Goal: Task Accomplishment & Management: Use online tool/utility

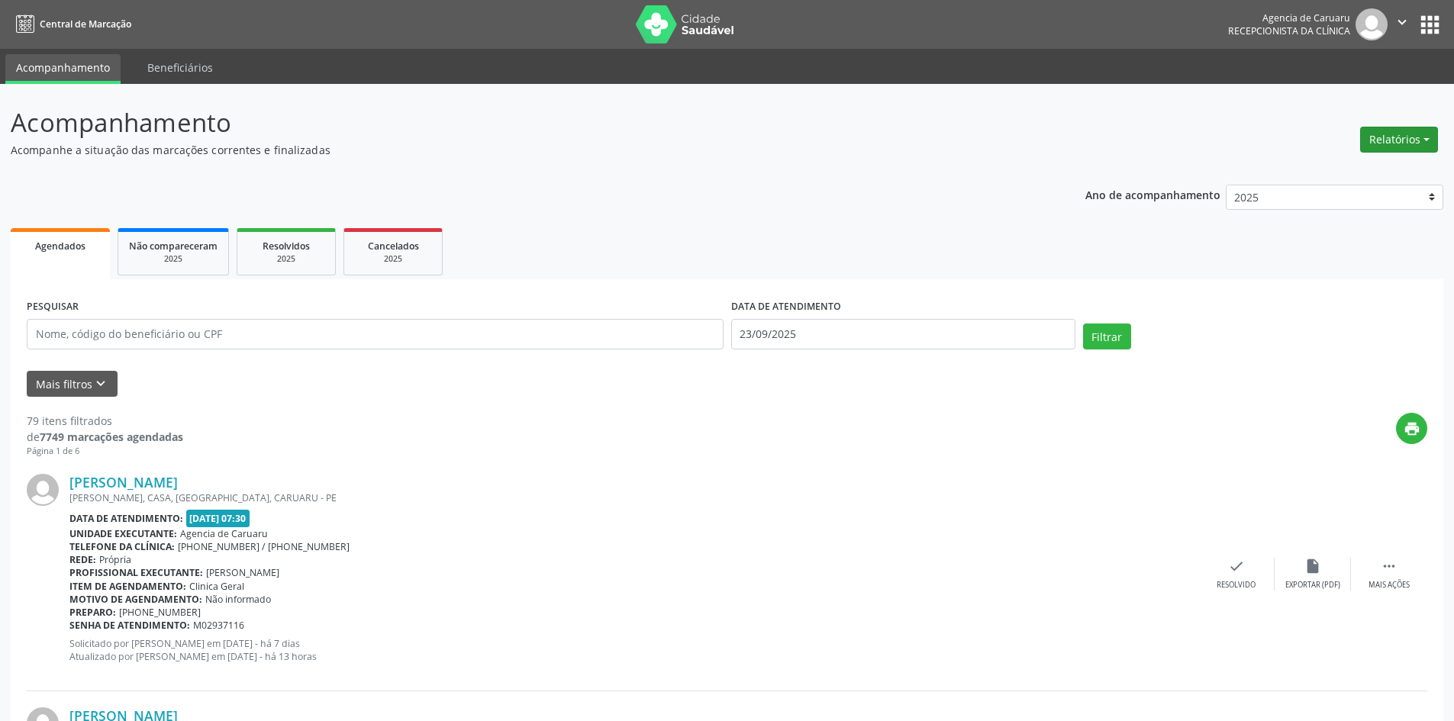
click at [1382, 142] on button "Relatórios" at bounding box center [1399, 140] width 78 height 26
click at [1349, 175] on link "Agendamentos" at bounding box center [1357, 172] width 164 height 21
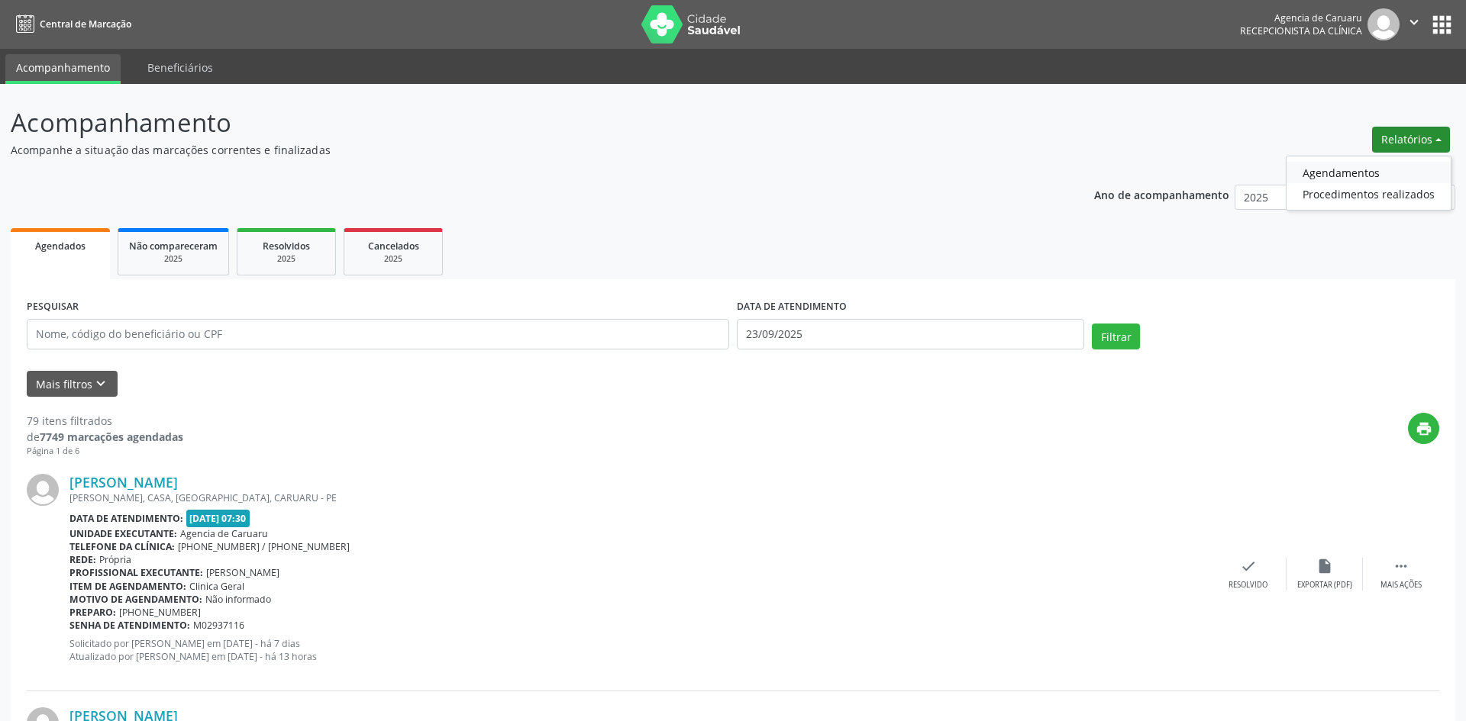
select select "8"
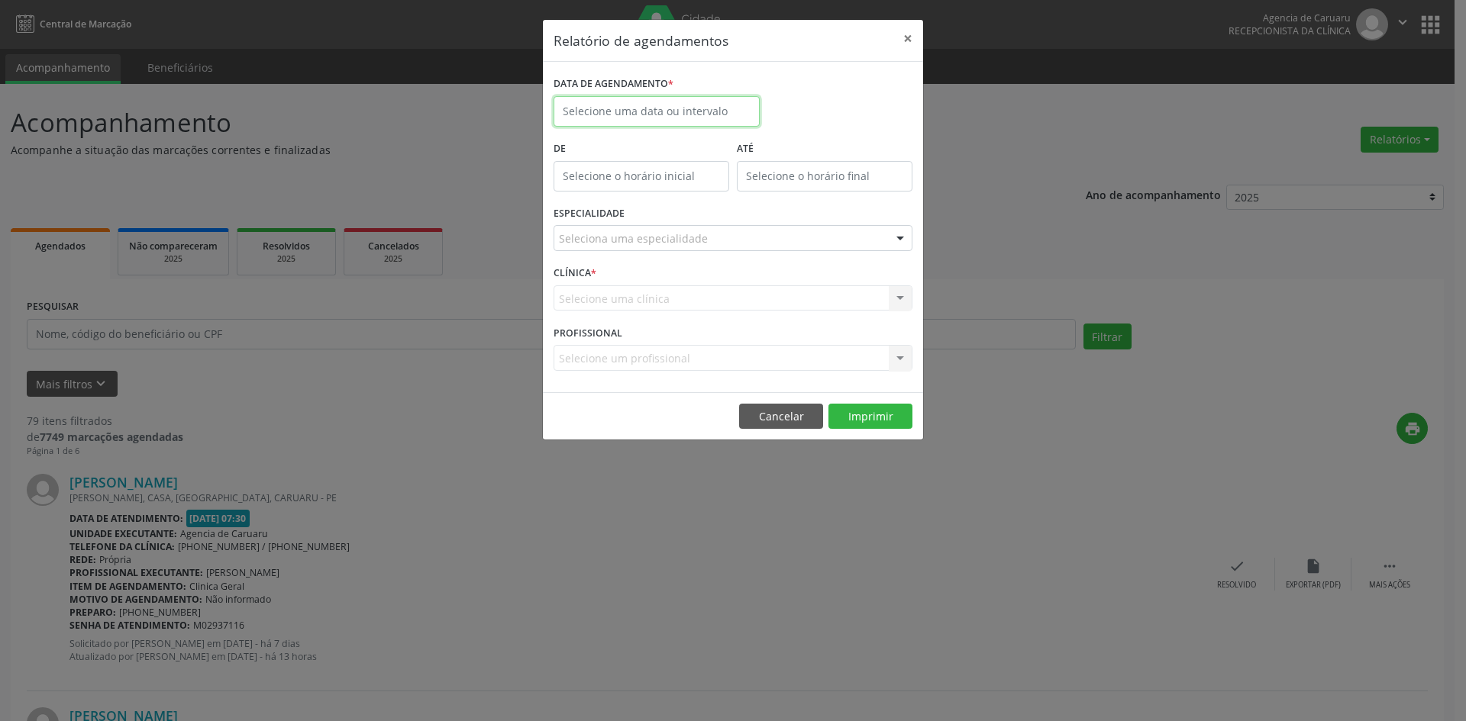
click at [674, 113] on input "text" at bounding box center [656, 111] width 206 height 31
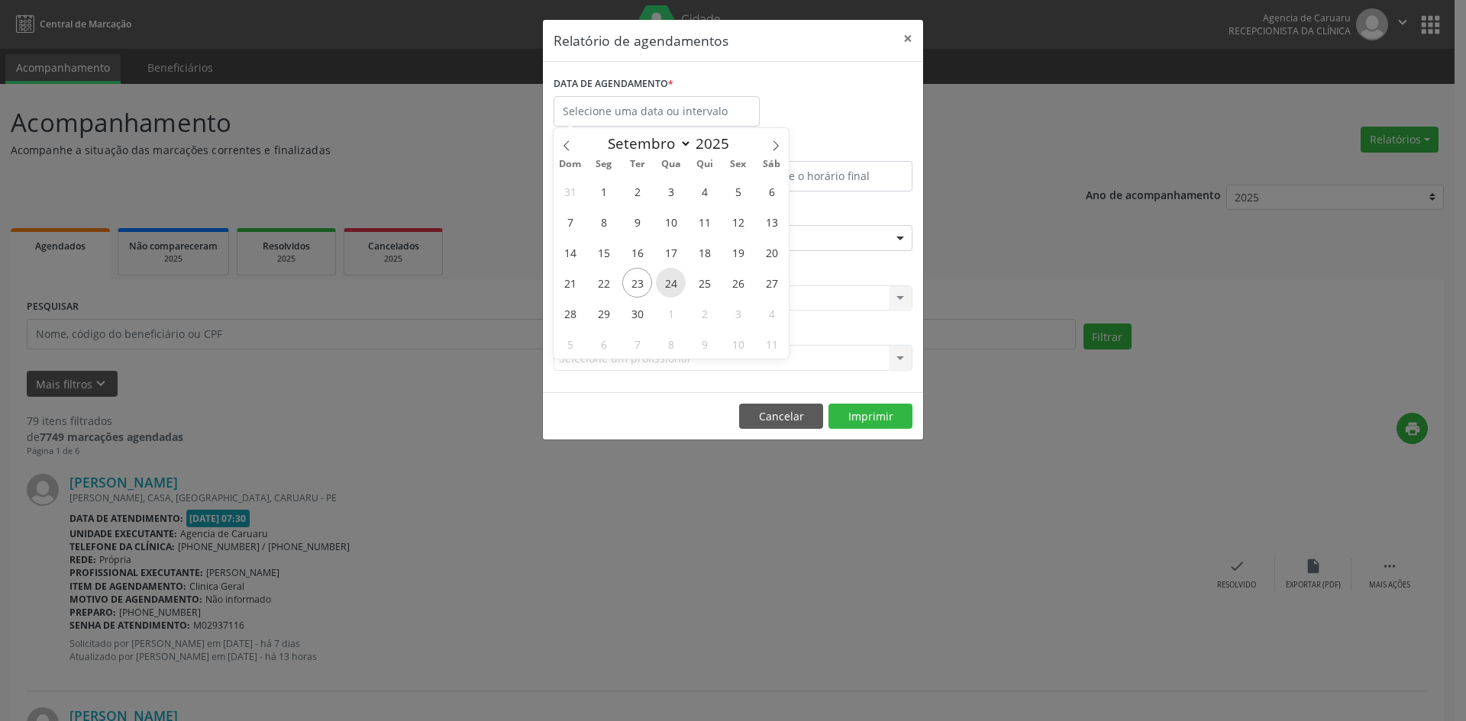
click at [667, 280] on span "24" at bounding box center [671, 283] width 30 height 30
type input "[DATE]"
click at [679, 286] on span "24" at bounding box center [671, 283] width 30 height 30
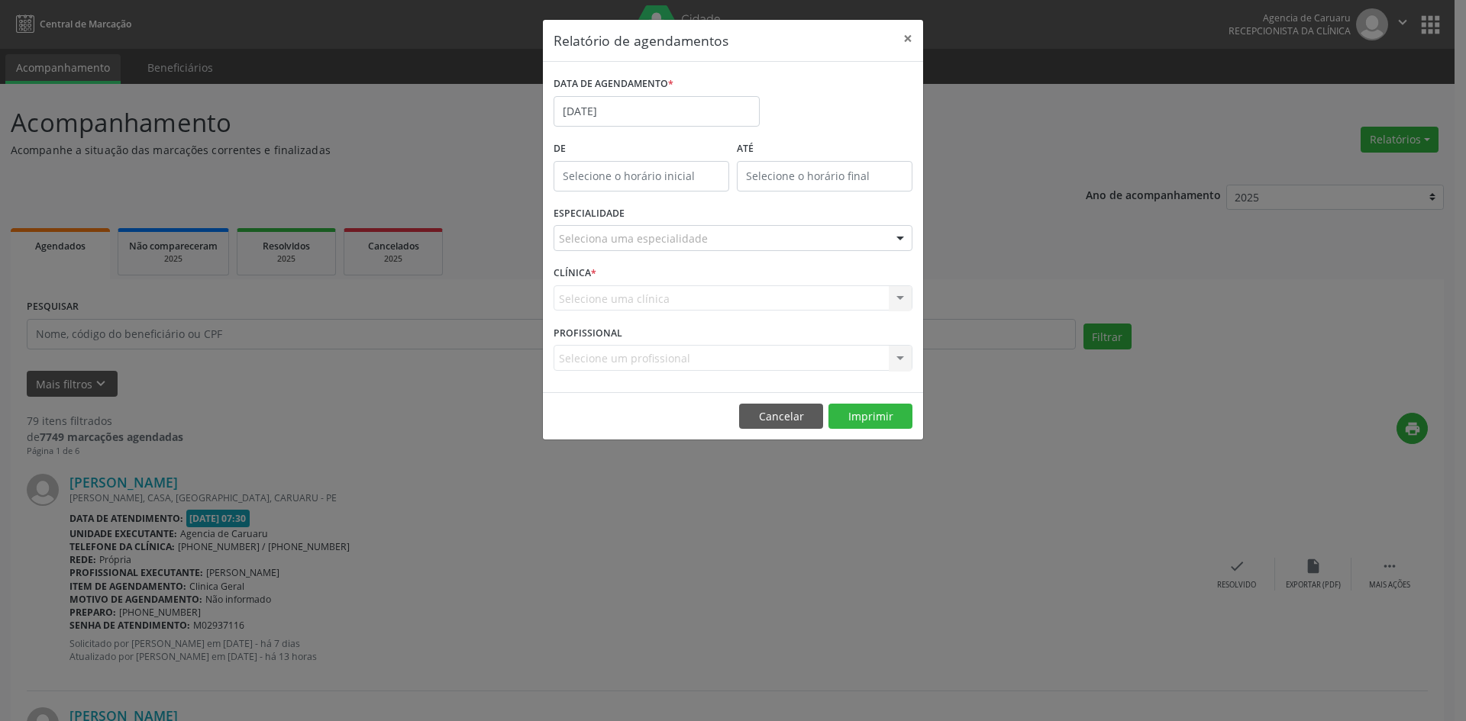
click at [679, 285] on div "Selecione uma clínica Nenhum resultado encontrado para: " " Não há nenhuma opçã…" at bounding box center [732, 298] width 359 height 26
click at [715, 237] on div at bounding box center [732, 238] width 359 height 26
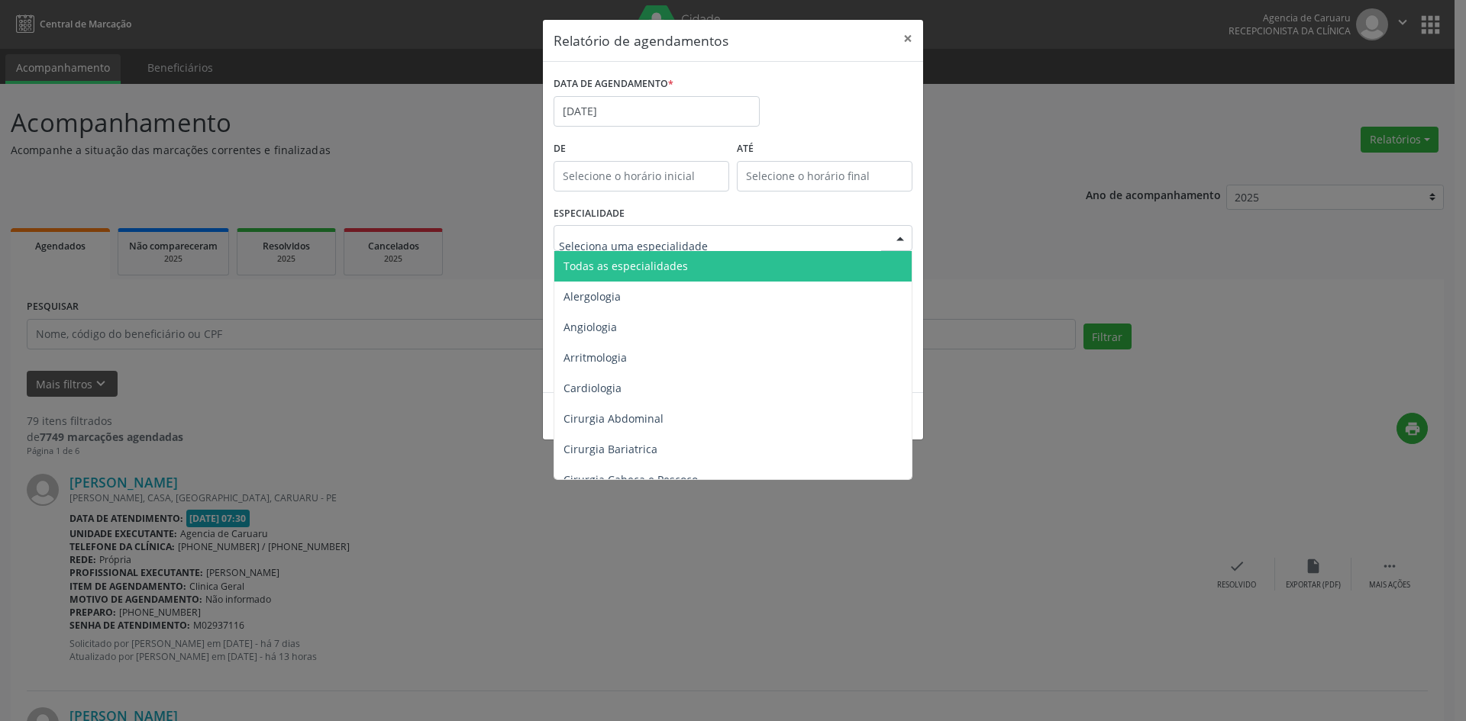
click at [679, 263] on span "Todas as especialidades" at bounding box center [625, 266] width 124 height 15
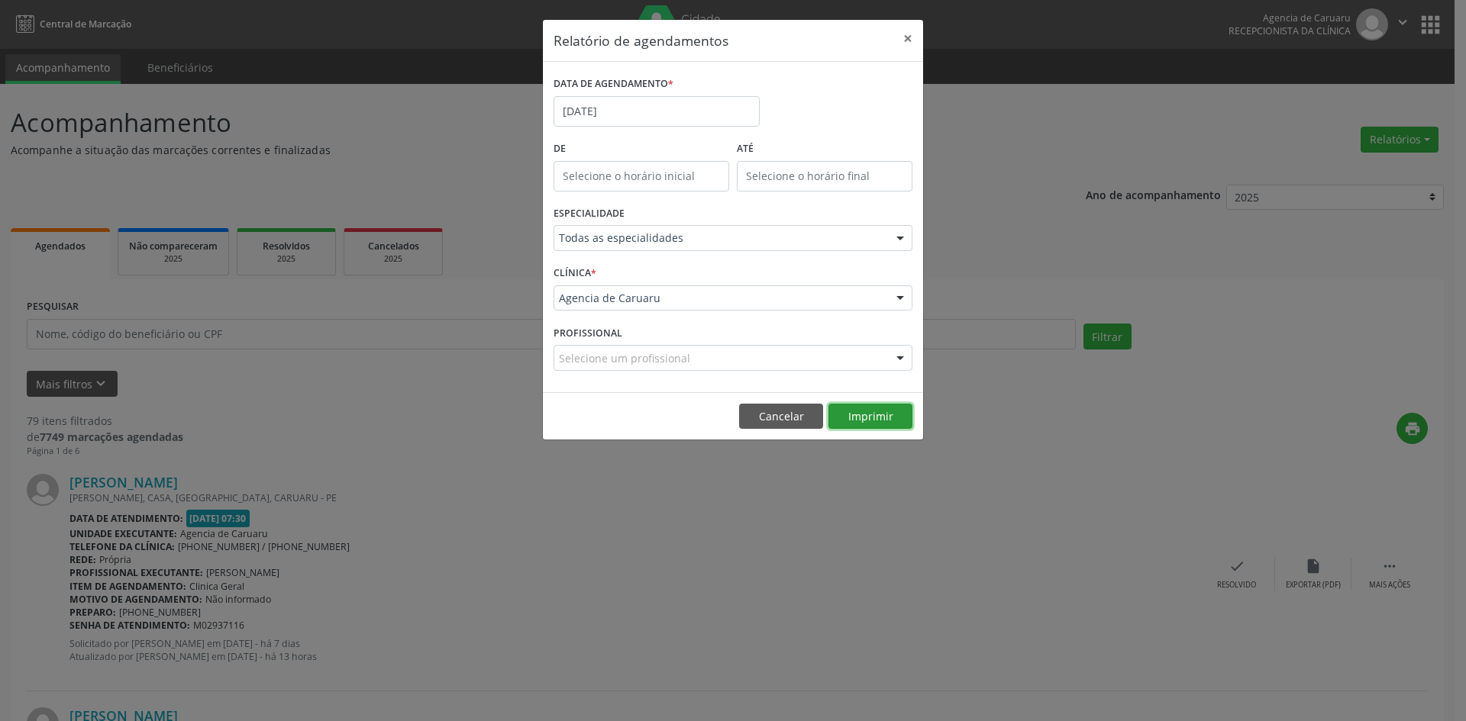
click at [873, 411] on button "Imprimir" at bounding box center [870, 417] width 84 height 26
click at [618, 118] on input "[DATE]" at bounding box center [656, 111] width 206 height 31
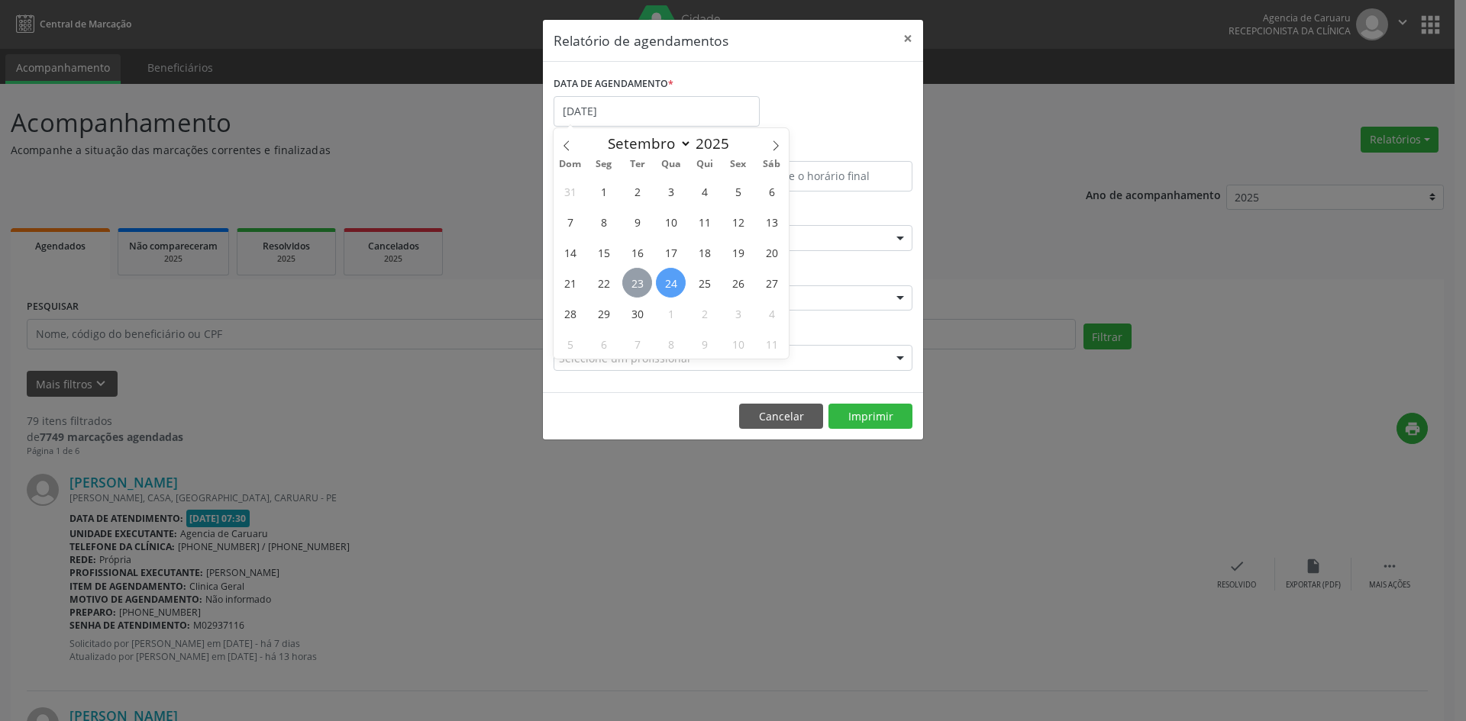
click at [645, 279] on span "23" at bounding box center [637, 283] width 30 height 30
type input "23/09/2025"
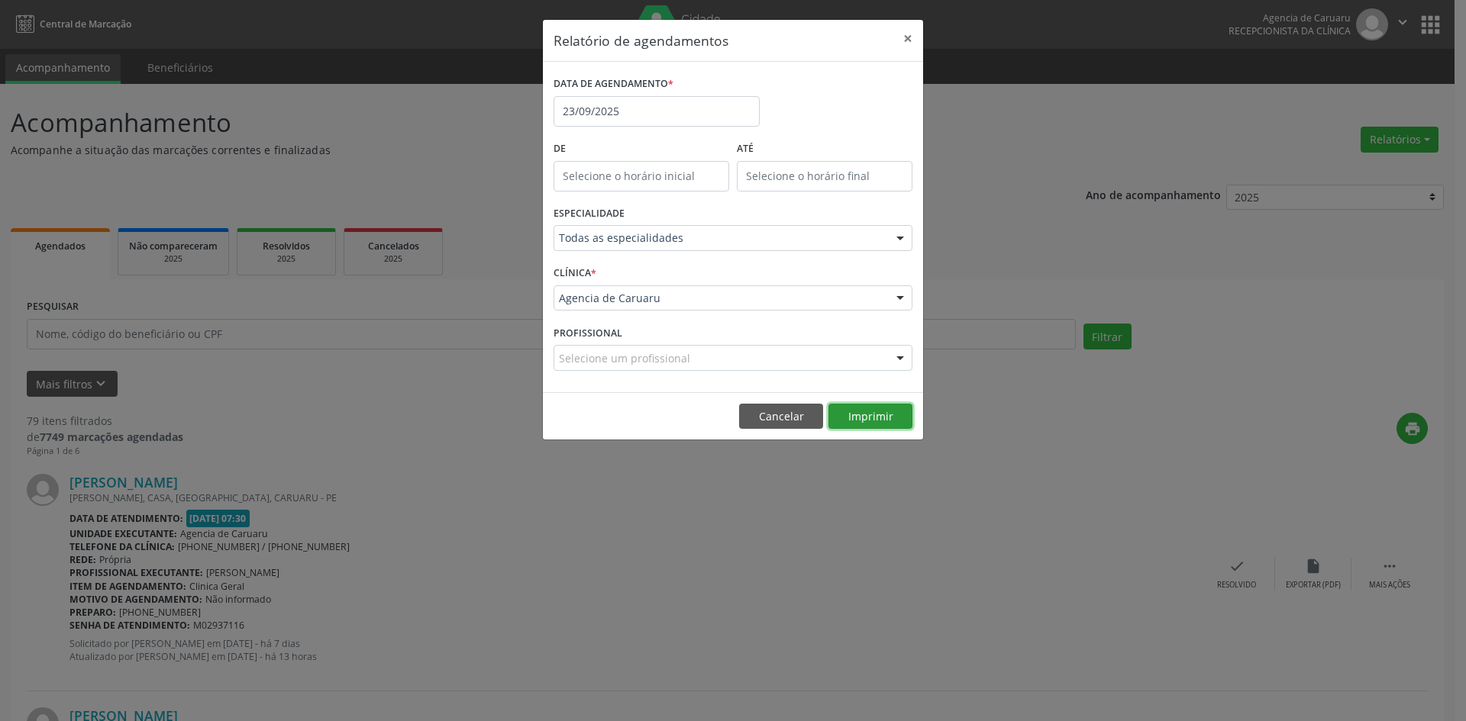
click at [850, 421] on button "Imprimir" at bounding box center [870, 417] width 84 height 26
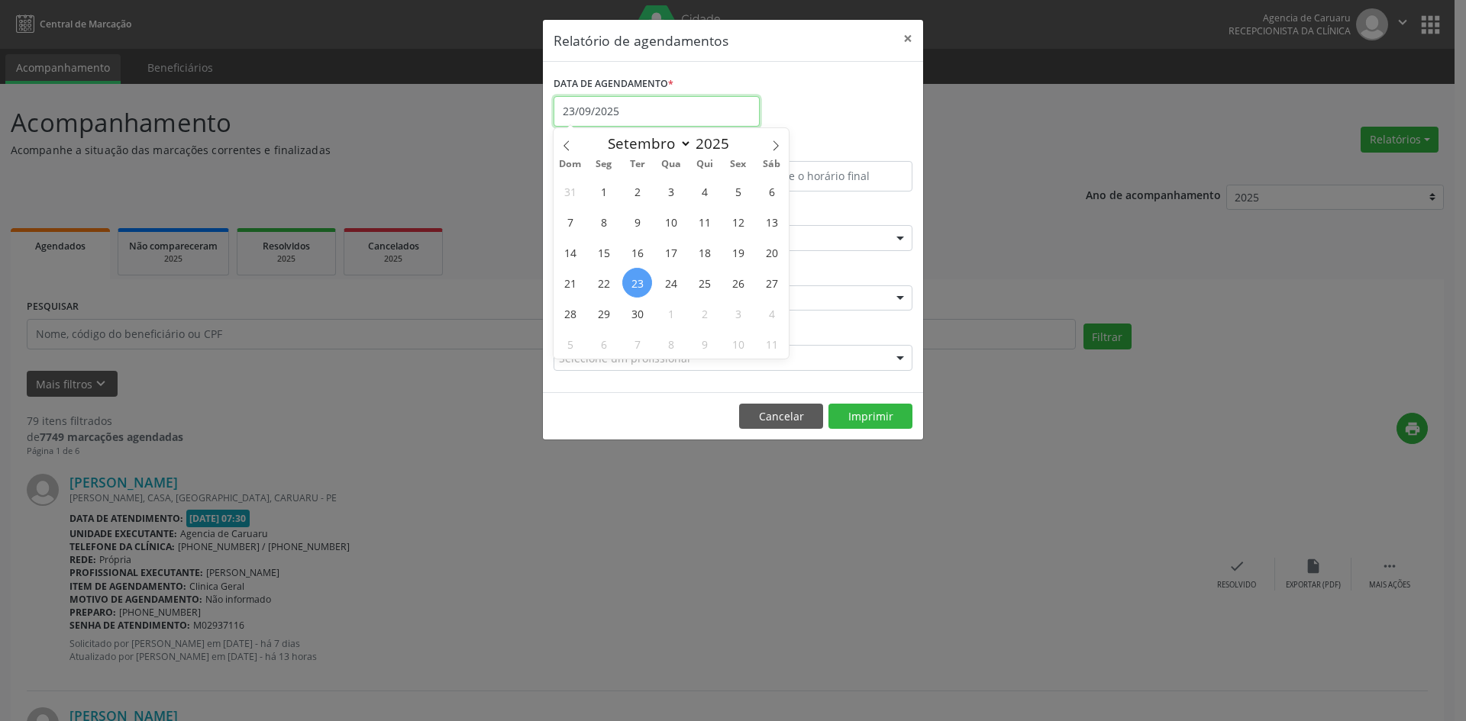
click at [627, 112] on input "23/09/2025" at bounding box center [656, 111] width 206 height 31
click at [637, 310] on span "30" at bounding box center [637, 313] width 30 height 30
type input "[DATE]"
click at [637, 310] on span "30" at bounding box center [637, 313] width 30 height 30
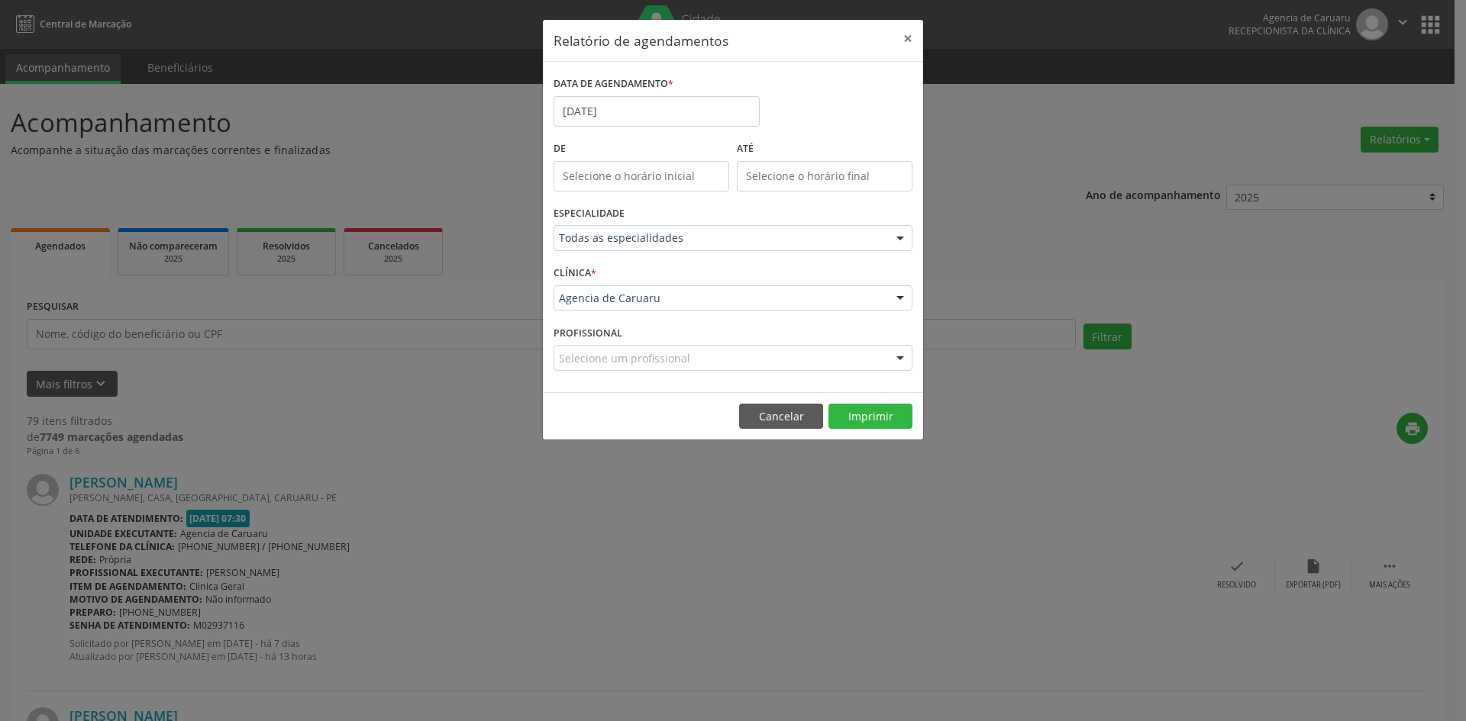
click at [637, 310] on div "Agencia de Caruaru" at bounding box center [732, 298] width 359 height 26
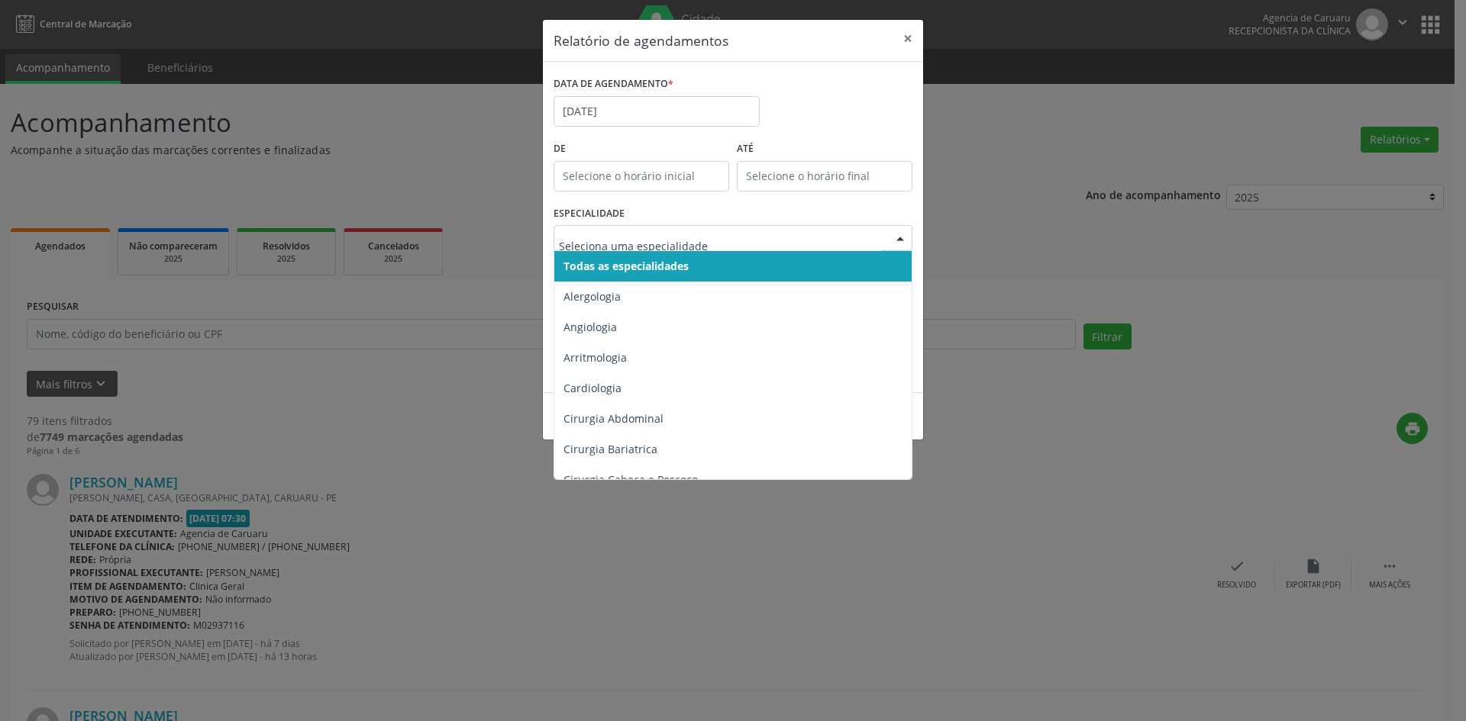
click at [967, 235] on div "Relatório de agendamentos × DATA DE AGENDAMENTO * [DATE] De ATÉ ESPECIALIDADE T…" at bounding box center [733, 360] width 1466 height 721
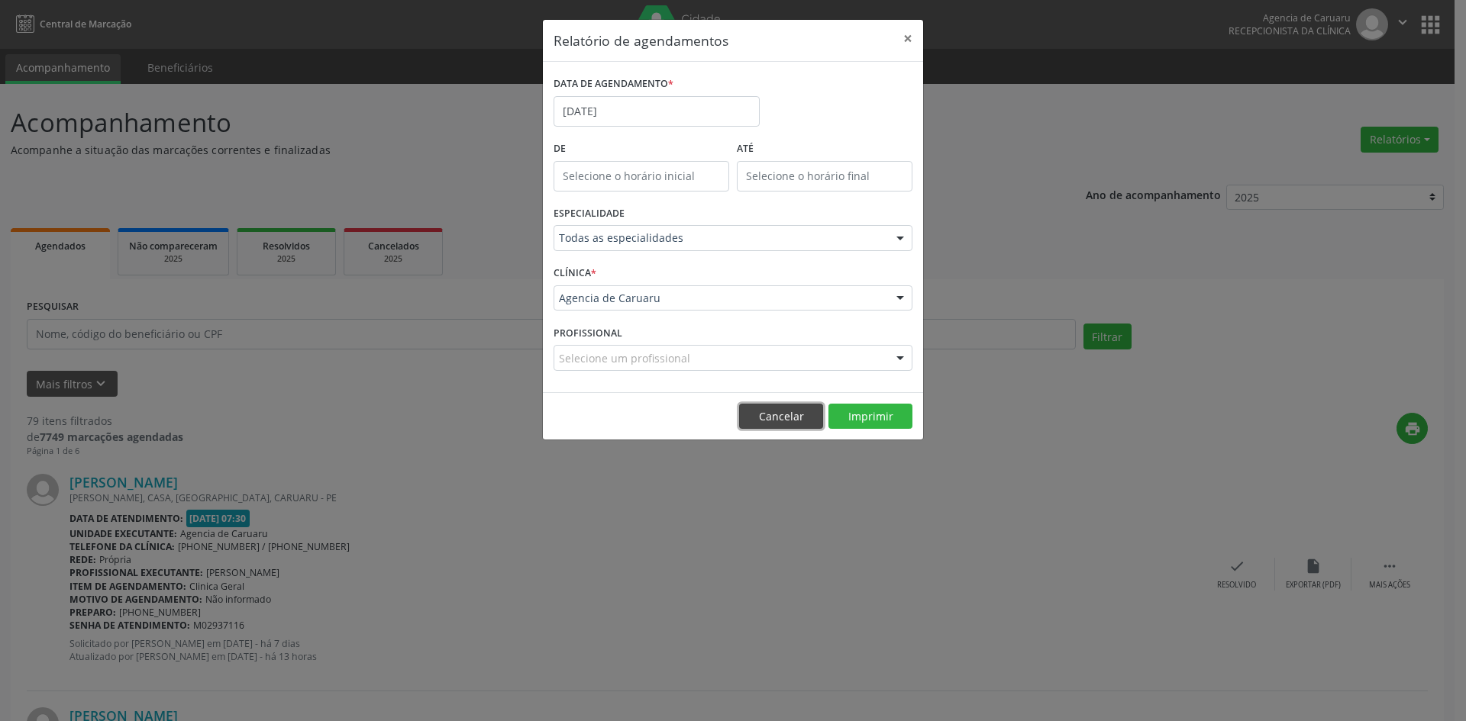
click at [775, 415] on button "Cancelar" at bounding box center [781, 417] width 84 height 26
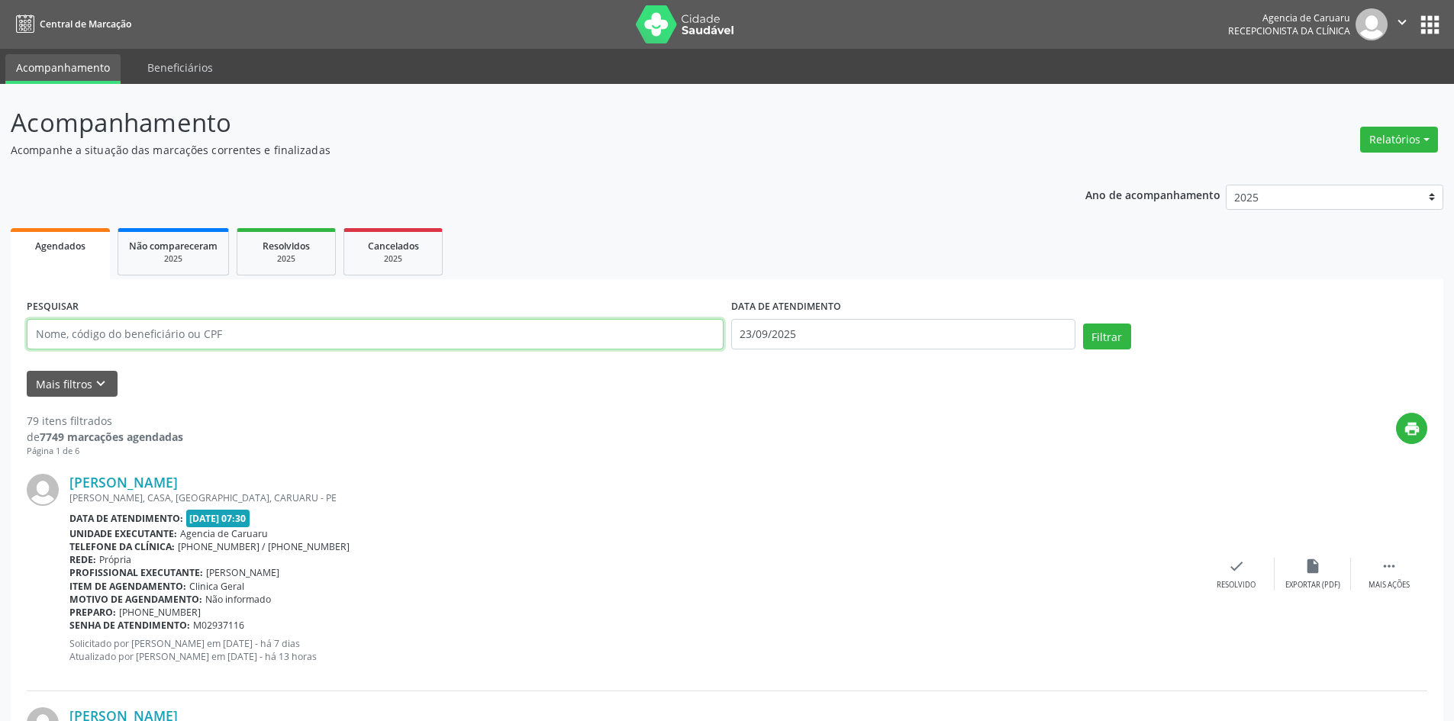
click at [138, 341] on input "text" at bounding box center [375, 334] width 697 height 31
type input "11357371420"
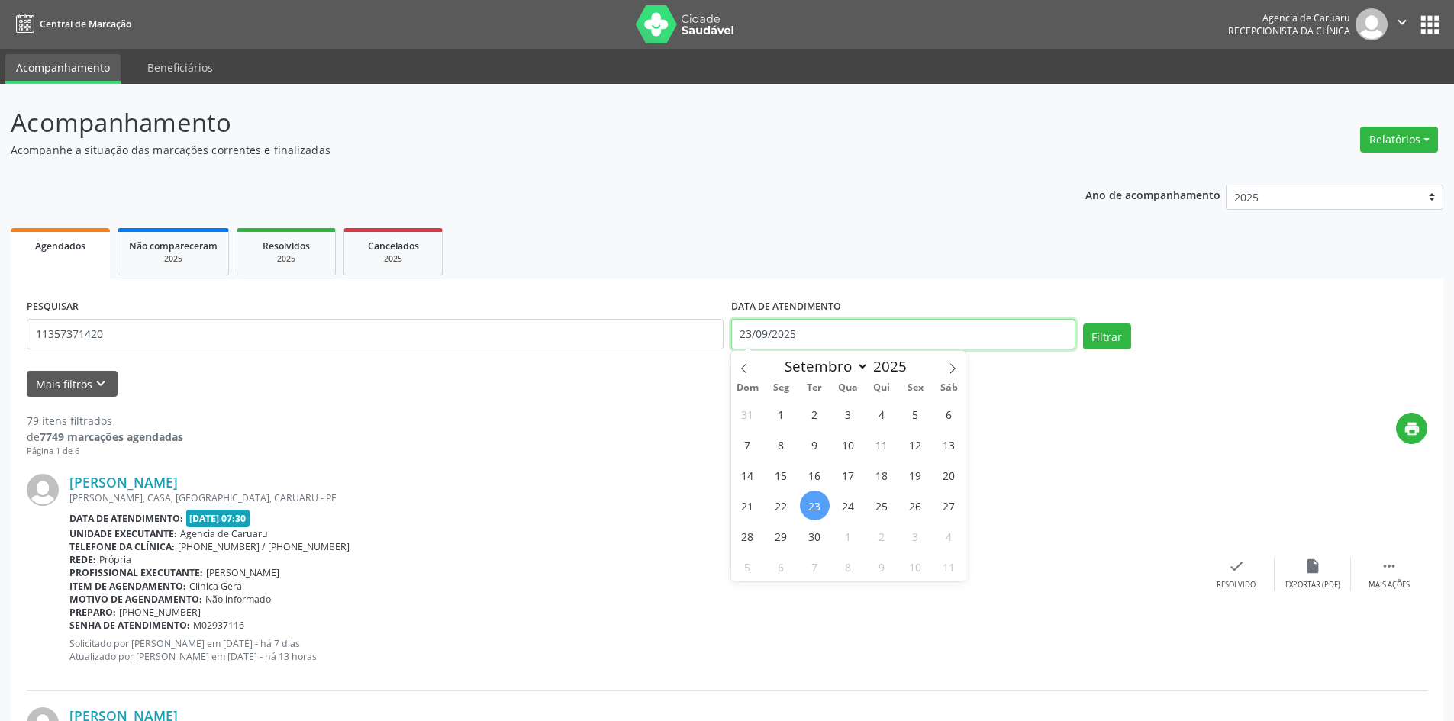
click at [901, 334] on input "23/09/2025" at bounding box center [903, 334] width 344 height 31
click at [808, 336] on input "23/09/2025" at bounding box center [903, 334] width 344 height 31
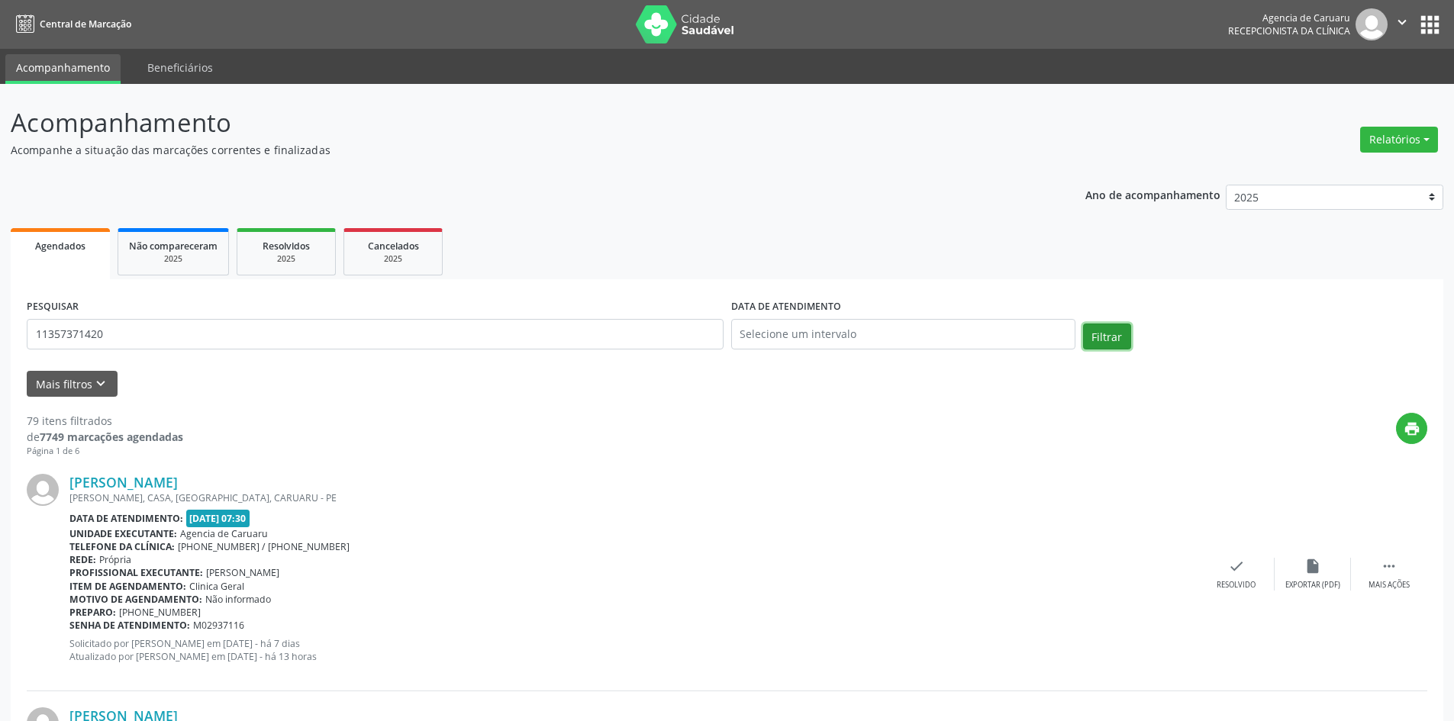
click at [1091, 333] on button "Filtrar" at bounding box center [1107, 337] width 48 height 26
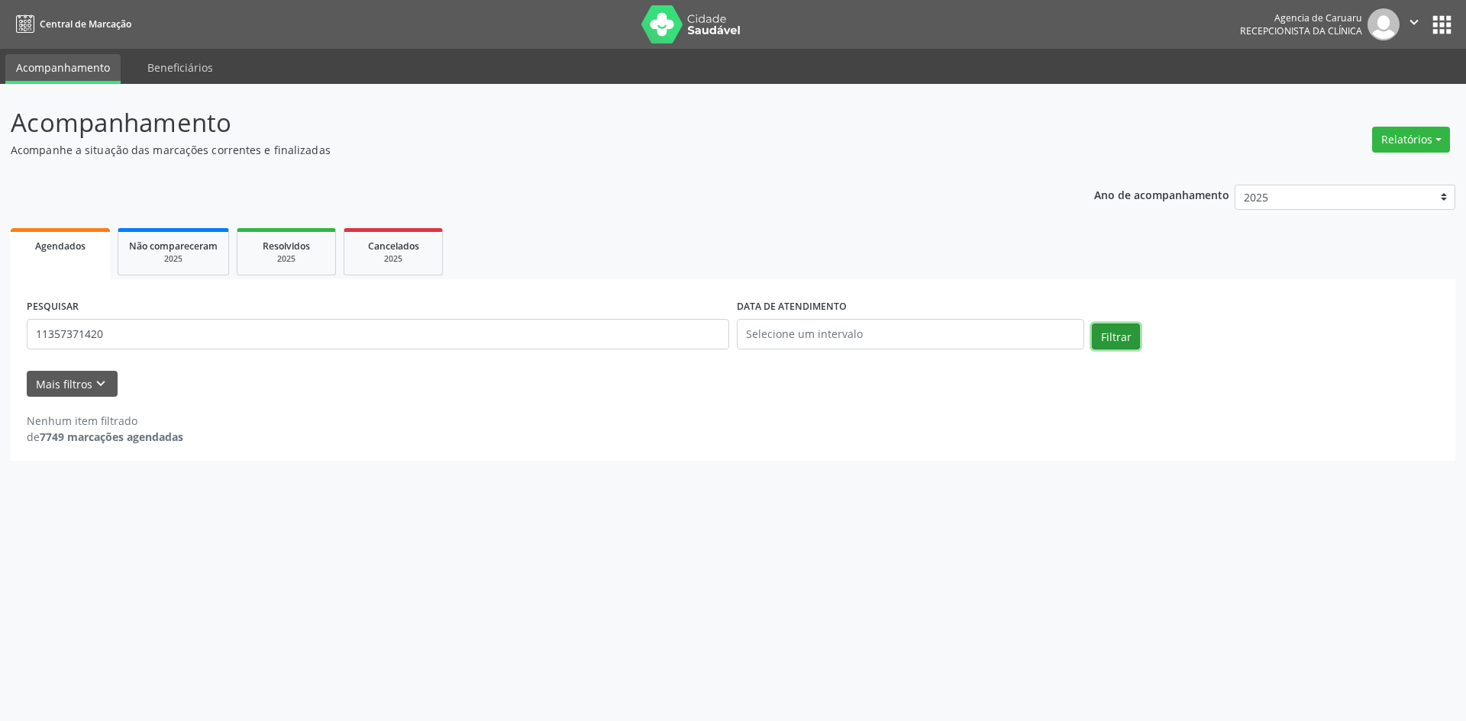
click at [1124, 345] on button "Filtrar" at bounding box center [1116, 337] width 48 height 26
click at [125, 349] on input "11357371420" at bounding box center [378, 334] width 702 height 31
type input "1"
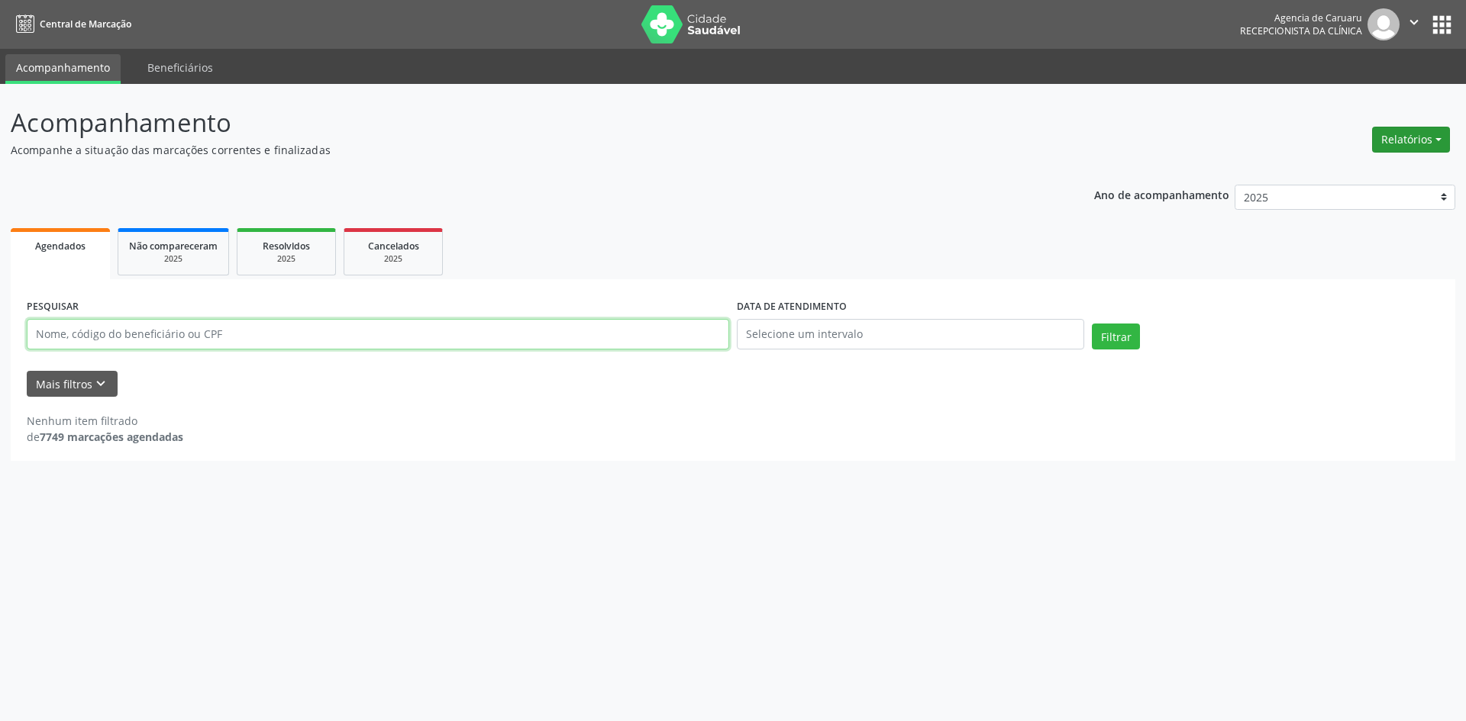
click at [1414, 144] on button "Relatórios" at bounding box center [1411, 140] width 78 height 26
click at [805, 198] on div "Ano de acompanhamento 2025 2024 2023 2022 2021 Agendados Não compareceram 2025 …" at bounding box center [733, 318] width 1444 height 288
click at [292, 345] on input "text" at bounding box center [378, 334] width 702 height 31
click at [137, 337] on input "[PERSON_NAME]" at bounding box center [378, 334] width 702 height 31
type input "[PERSON_NAME]"
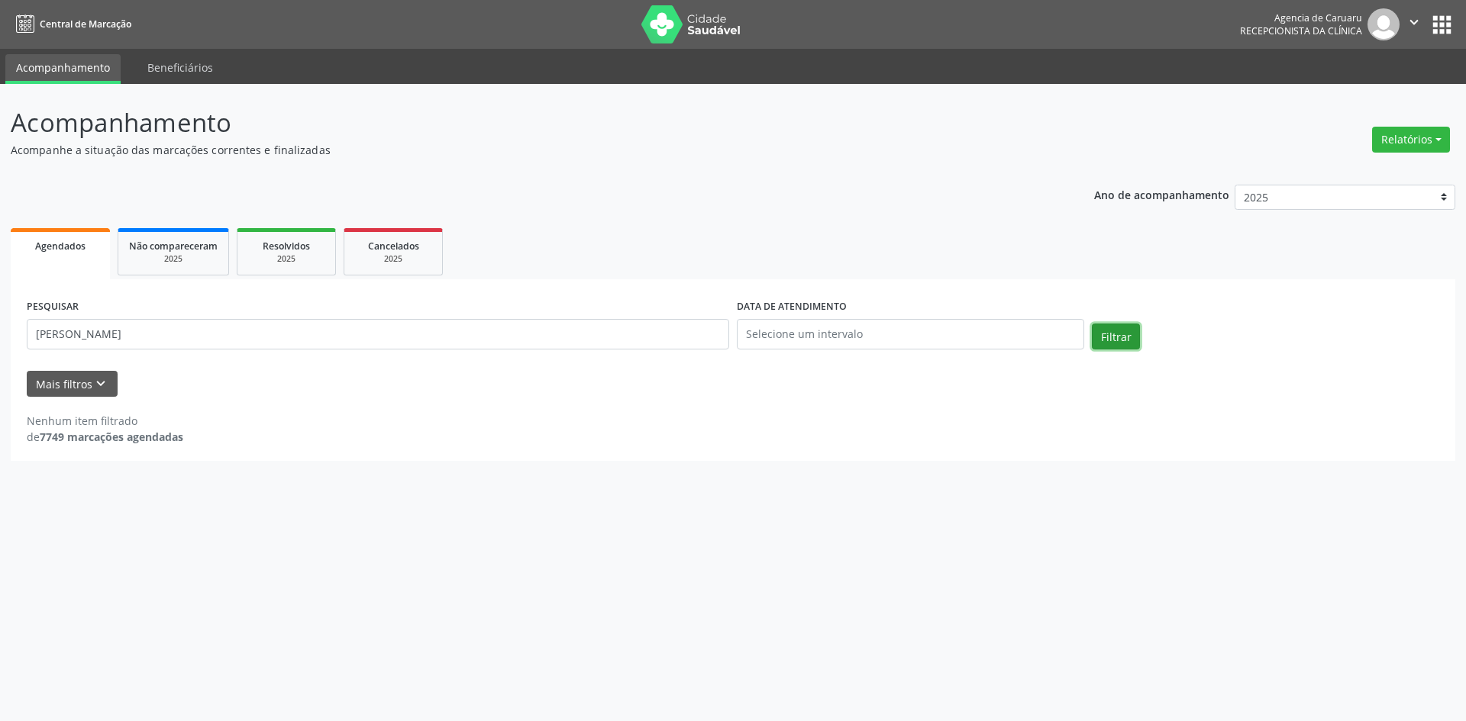
click at [1103, 340] on button "Filtrar" at bounding box center [1116, 337] width 48 height 26
drag, startPoint x: 234, startPoint y: 337, endPoint x: 8, endPoint y: 334, distance: 226.0
click at [10, 342] on div "Acompanhamento Acompanhe a situação das marcações correntes e finalizadas Relat…" at bounding box center [733, 402] width 1466 height 637
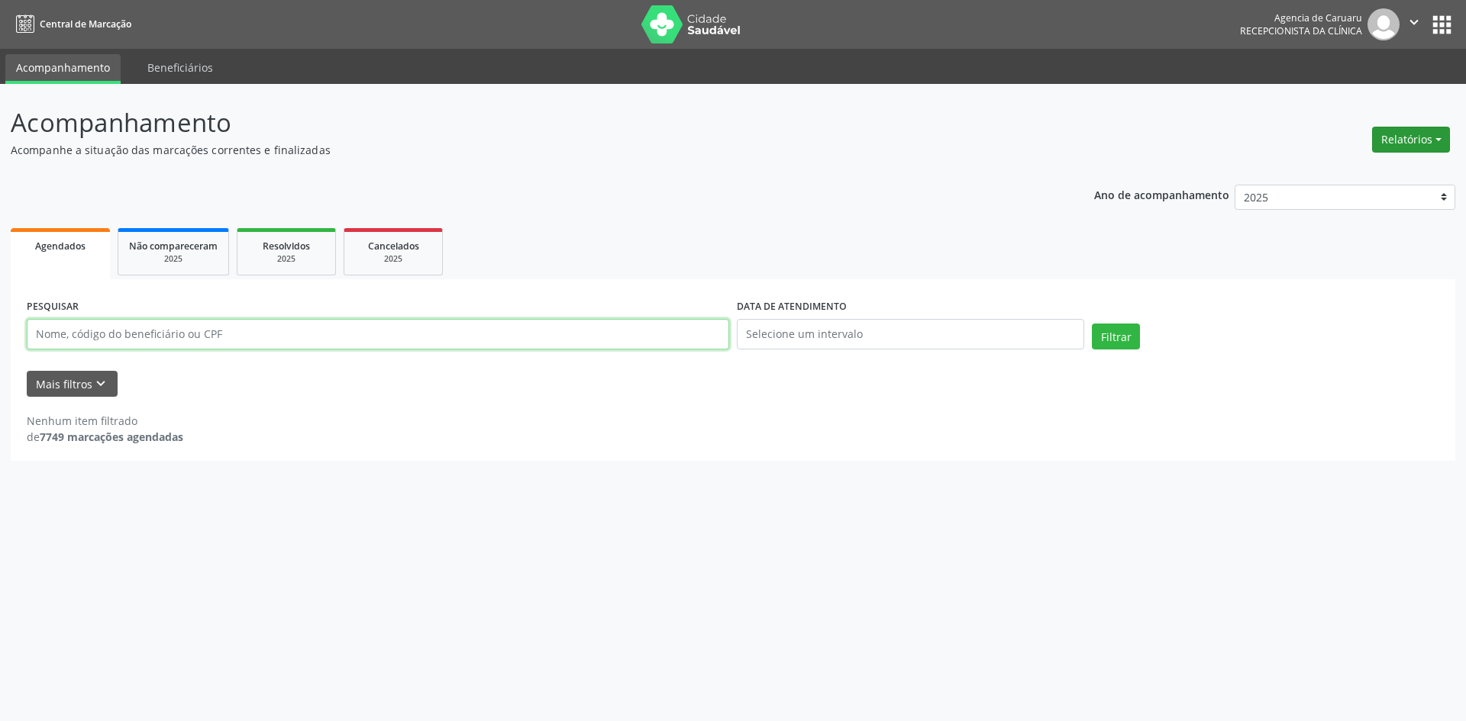
click at [1408, 144] on button "Relatórios" at bounding box center [1411, 140] width 78 height 26
click at [1342, 175] on link "Agendamentos" at bounding box center [1368, 172] width 164 height 21
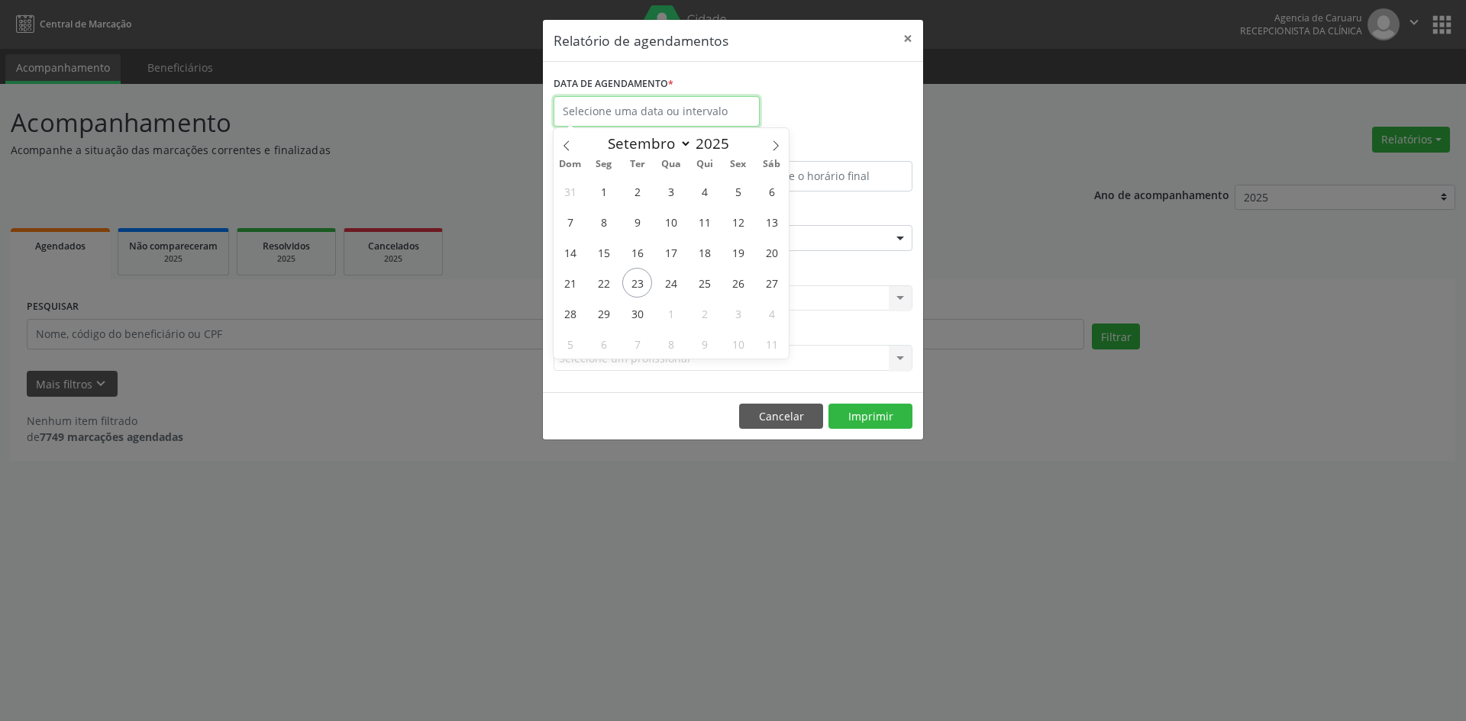
click at [645, 118] on input "text" at bounding box center [656, 111] width 206 height 31
click at [644, 281] on span "23" at bounding box center [637, 283] width 30 height 30
type input "23/09/2025"
click at [644, 281] on span "23" at bounding box center [637, 283] width 30 height 30
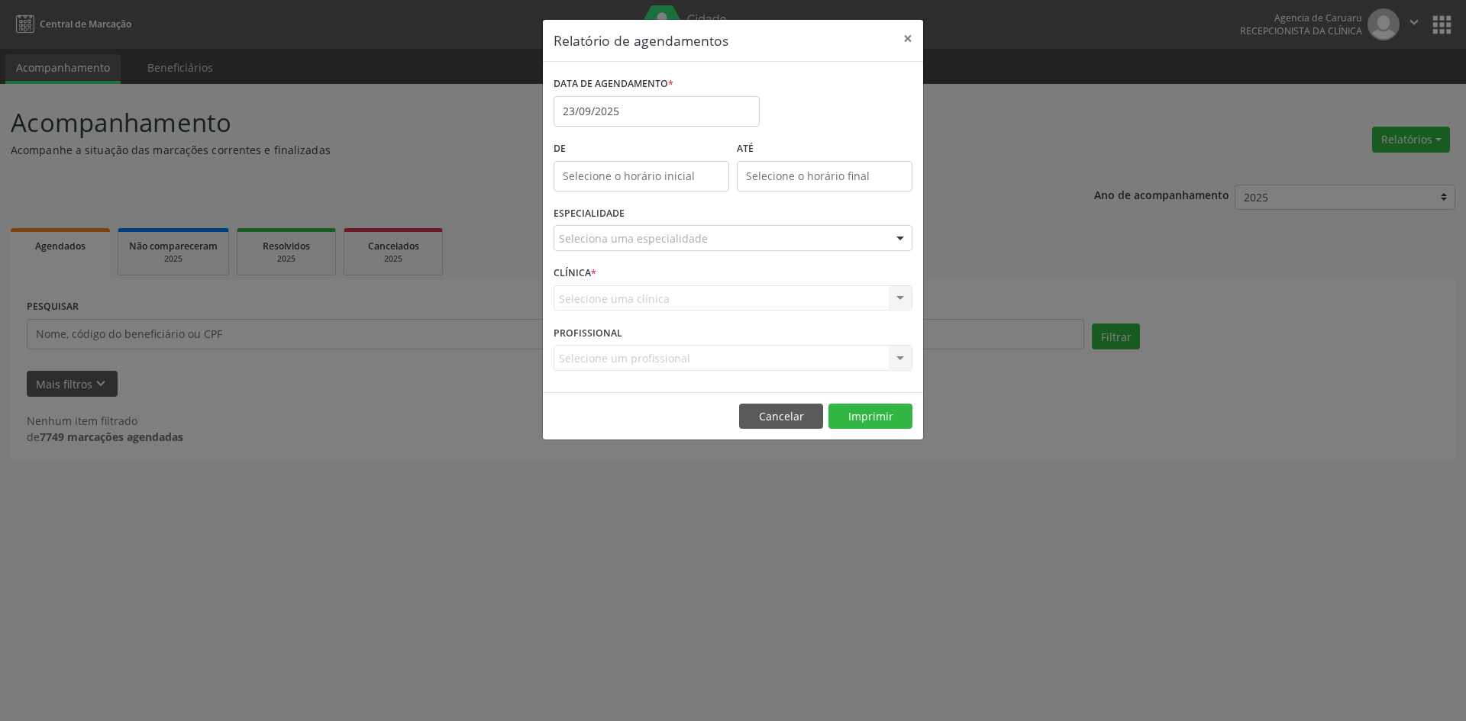
click at [753, 244] on div "Seleciona uma especialidade" at bounding box center [732, 238] width 359 height 26
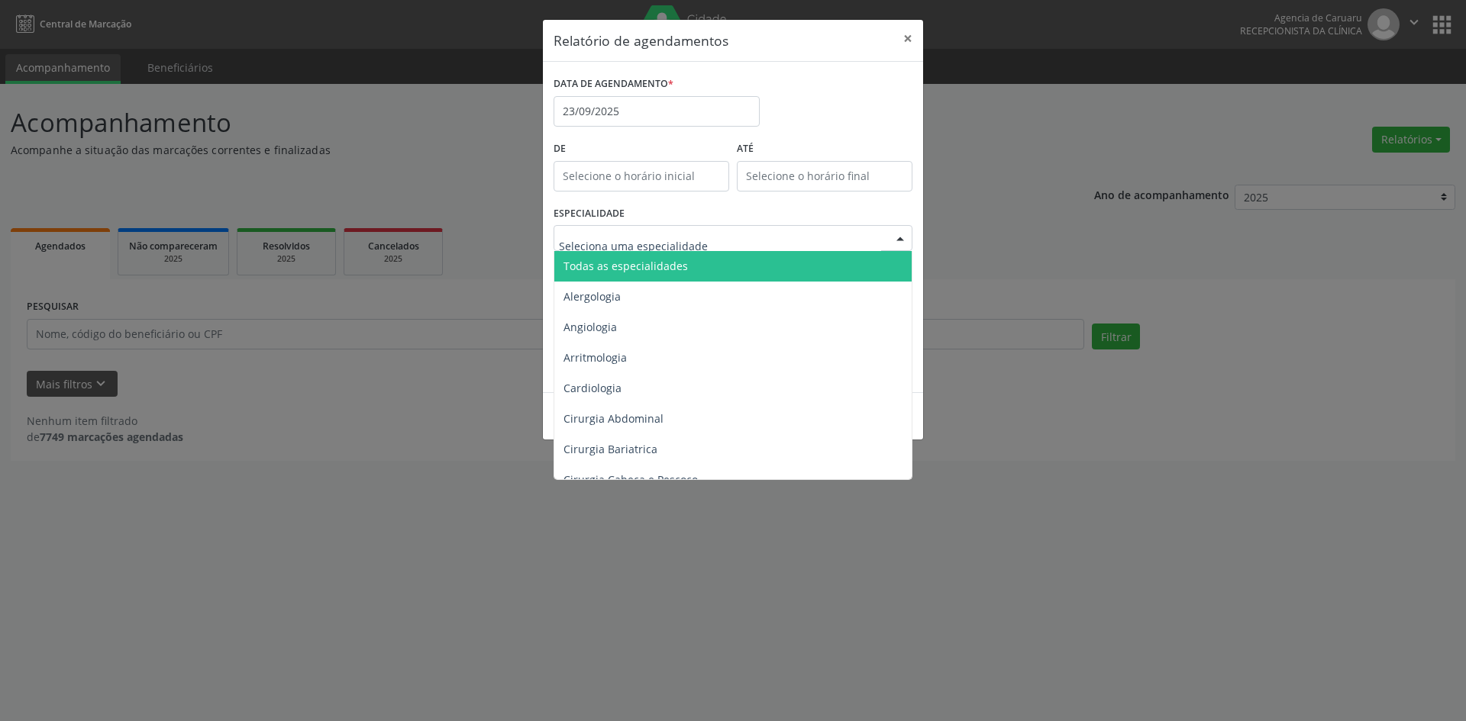
click at [753, 244] on input "text" at bounding box center [720, 246] width 322 height 31
click at [727, 269] on span "Todas as especialidades" at bounding box center [734, 266] width 360 height 31
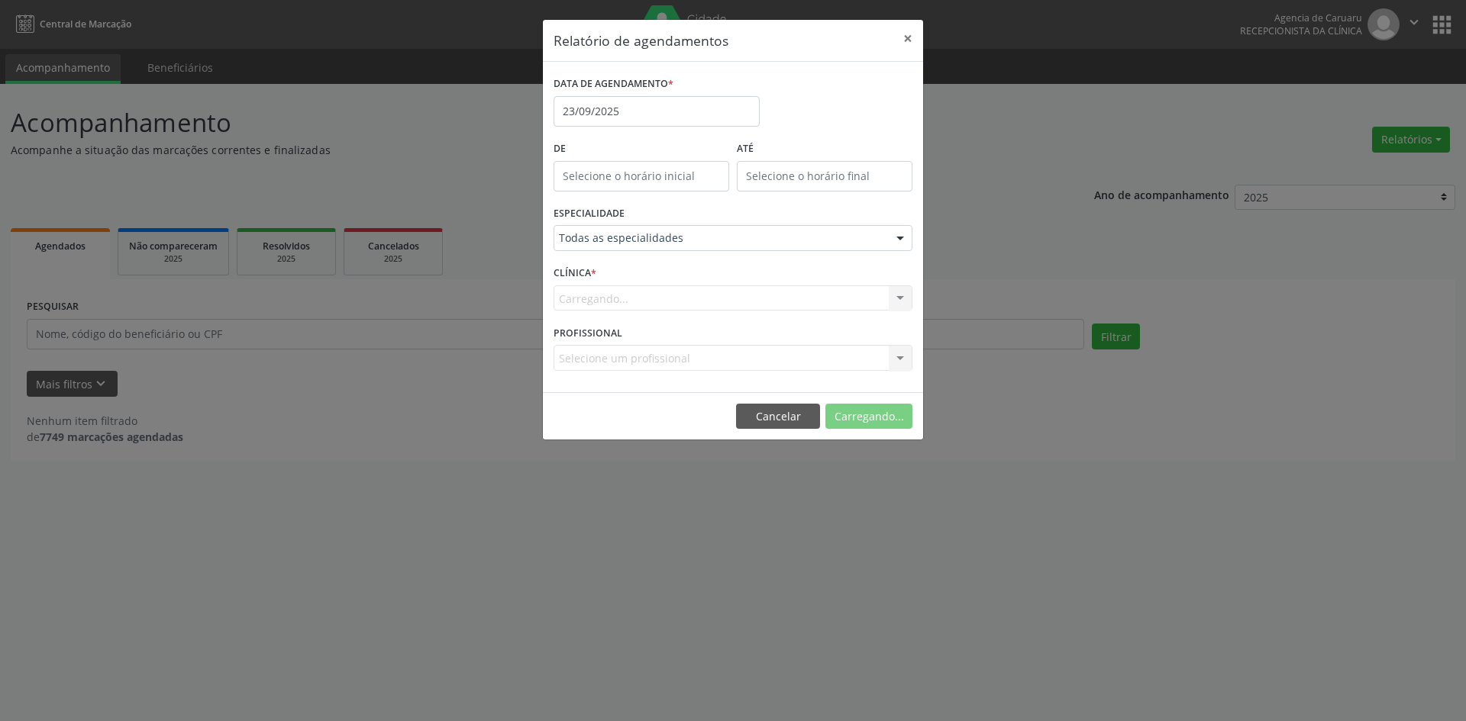
click at [689, 300] on div "Carregando... Agencia de Caruaru Nenhum resultado encontrado para: " " Não há n…" at bounding box center [732, 298] width 359 height 26
click at [838, 409] on button "Imprimir" at bounding box center [870, 417] width 84 height 26
click at [795, 419] on button "Cancelar" at bounding box center [781, 417] width 84 height 26
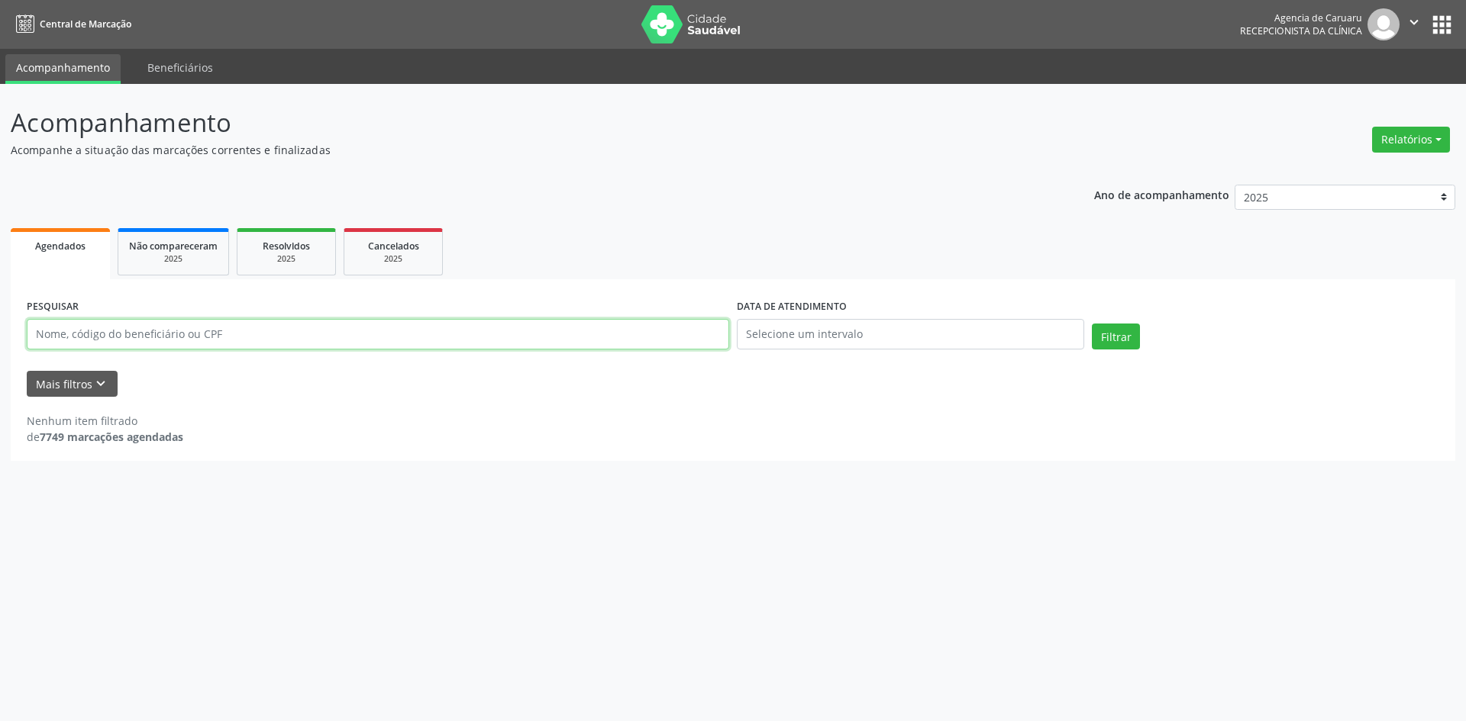
click at [76, 339] on input "text" at bounding box center [378, 334] width 702 height 31
click at [502, 460] on div "PESQUISAR DATA DE ATENDIMENTO Filtrar UNIDADE EXECUTANTE Selecione uma unidade …" at bounding box center [733, 370] width 1444 height 182
click at [1398, 143] on button "Relatórios" at bounding box center [1411, 140] width 78 height 26
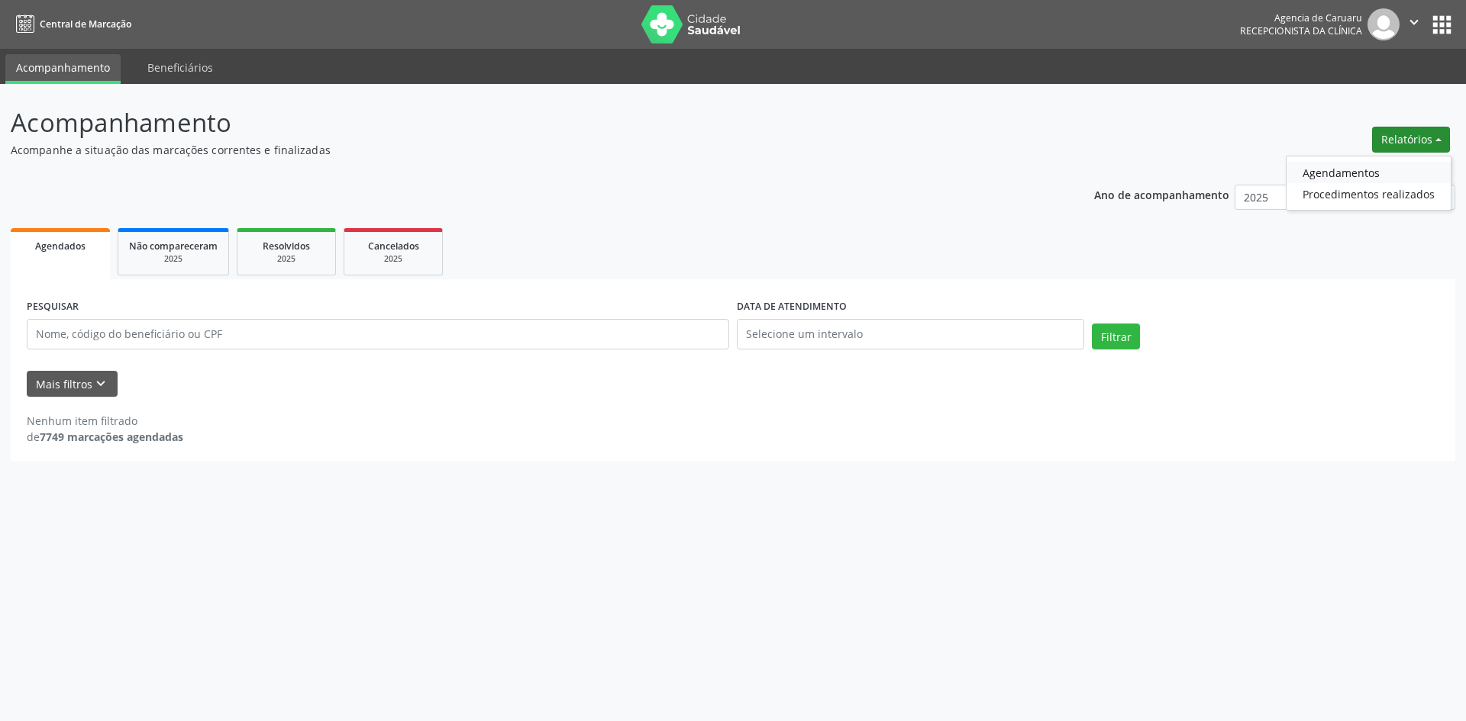
click at [1340, 171] on link "Agendamentos" at bounding box center [1368, 172] width 164 height 21
select select "8"
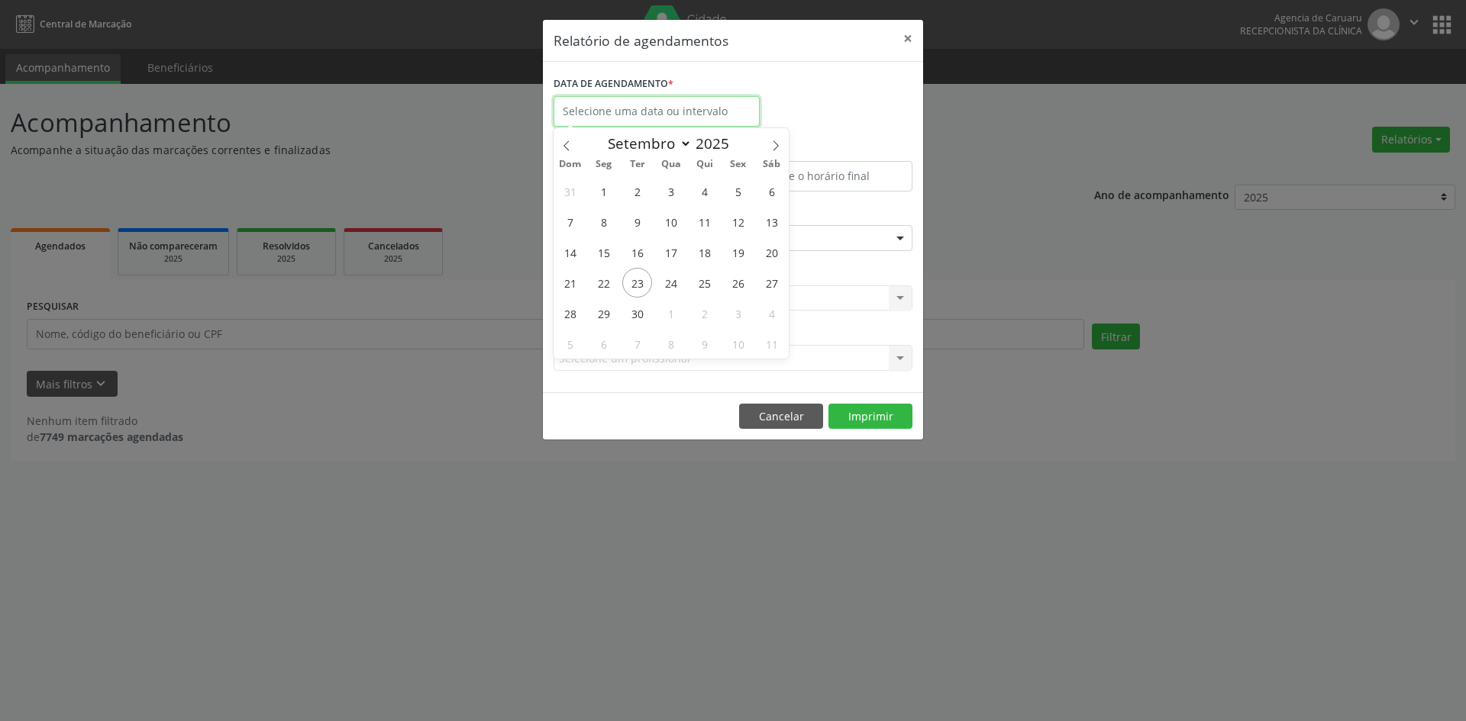
click at [622, 107] on input "text" at bounding box center [656, 111] width 206 height 31
click at [814, 421] on button "Cancelar" at bounding box center [781, 417] width 84 height 26
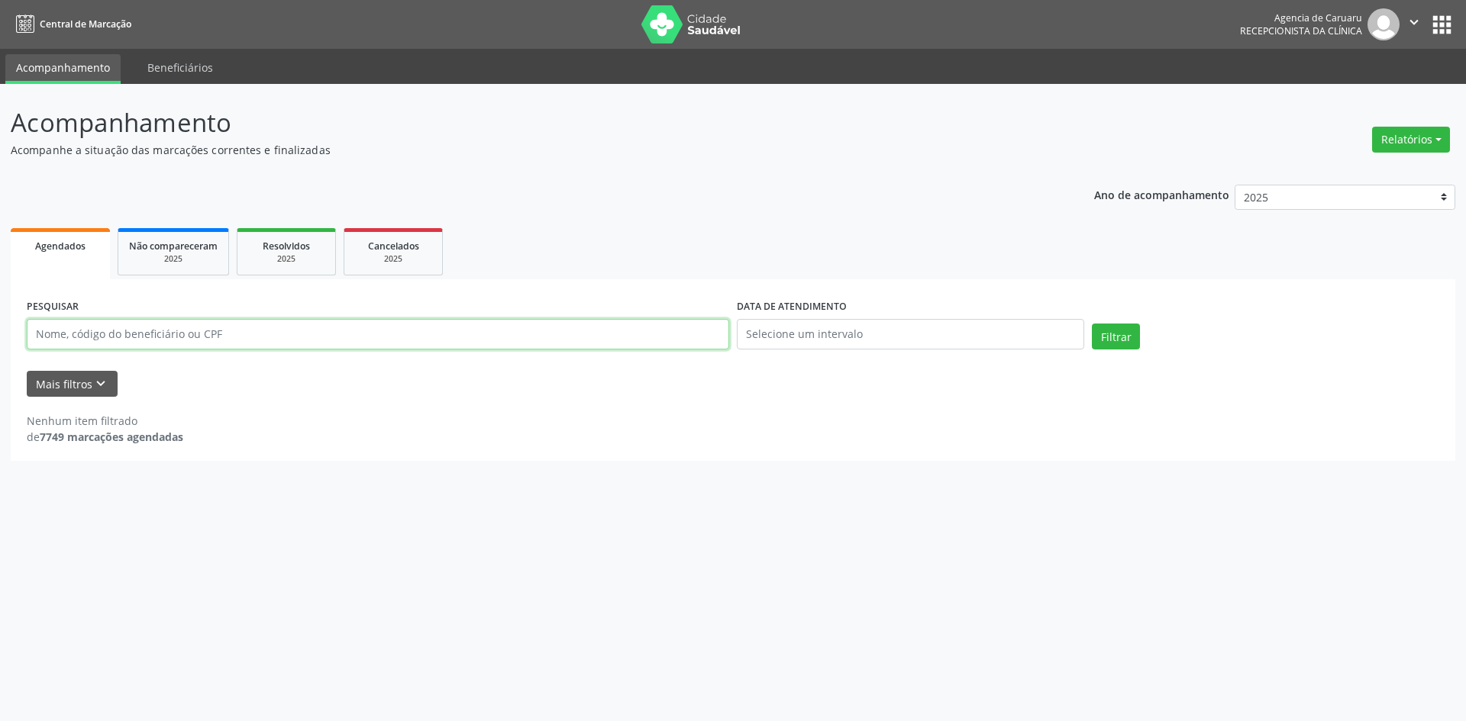
click at [336, 341] on input "text" at bounding box center [378, 334] width 702 height 31
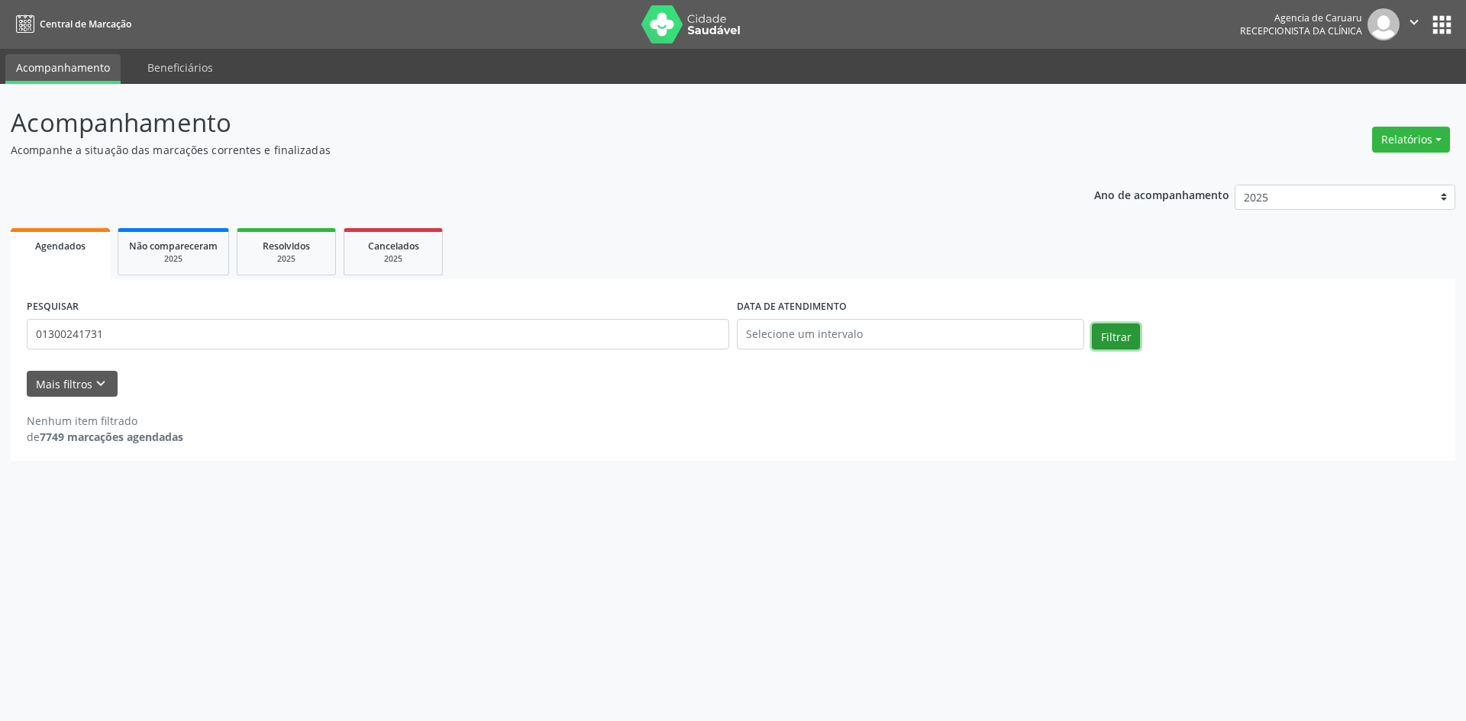
click at [1124, 344] on button "Filtrar" at bounding box center [1116, 337] width 48 height 26
click at [282, 327] on input "01300241731" at bounding box center [378, 334] width 702 height 31
type input "0"
type input "[PERSON_NAME]"
click at [1092, 324] on button "Filtrar" at bounding box center [1116, 337] width 48 height 26
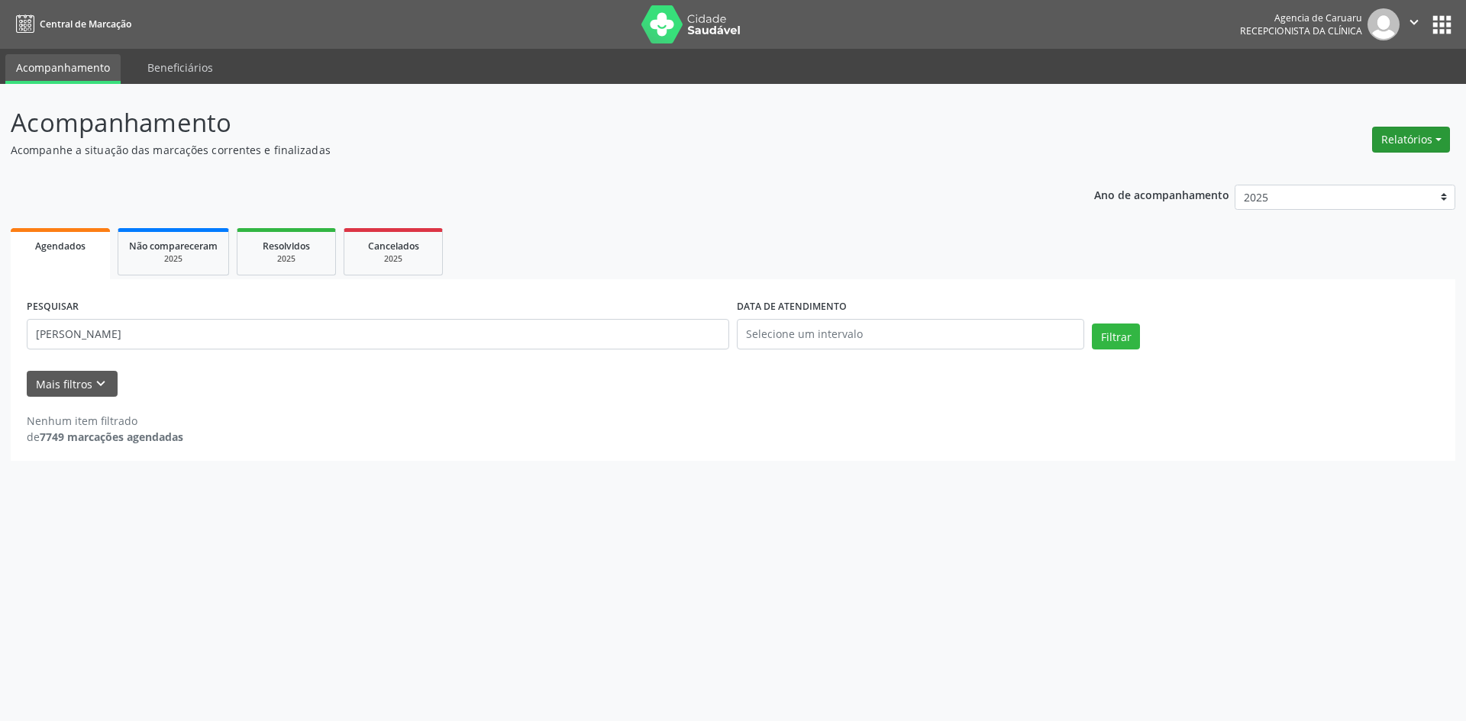
click at [1373, 146] on button "Relatórios" at bounding box center [1411, 140] width 78 height 26
click at [1360, 170] on link "Agendamentos" at bounding box center [1368, 172] width 164 height 21
select select "8"
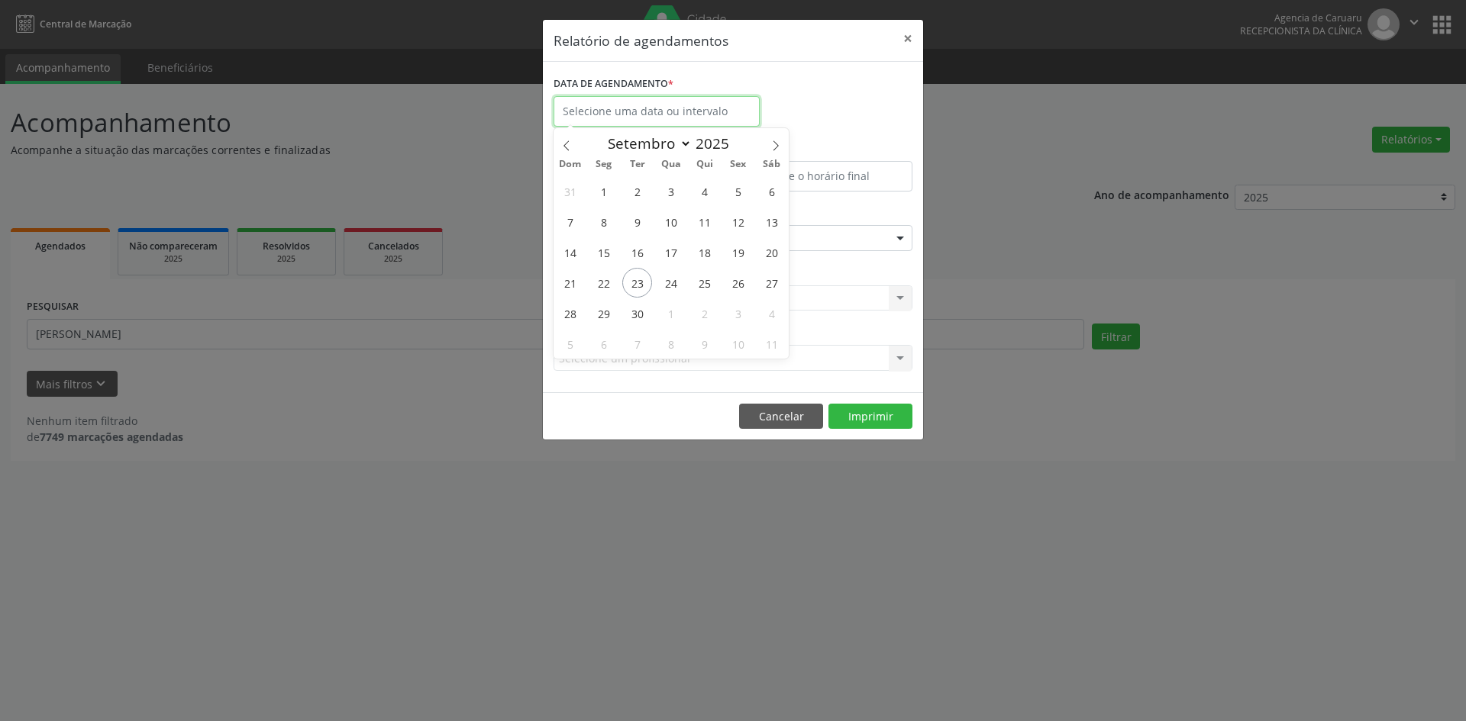
click at [576, 118] on input "text" at bounding box center [656, 111] width 206 height 31
click at [669, 276] on span "24" at bounding box center [671, 283] width 30 height 30
type input "[DATE]"
click at [668, 276] on span "24" at bounding box center [671, 283] width 30 height 30
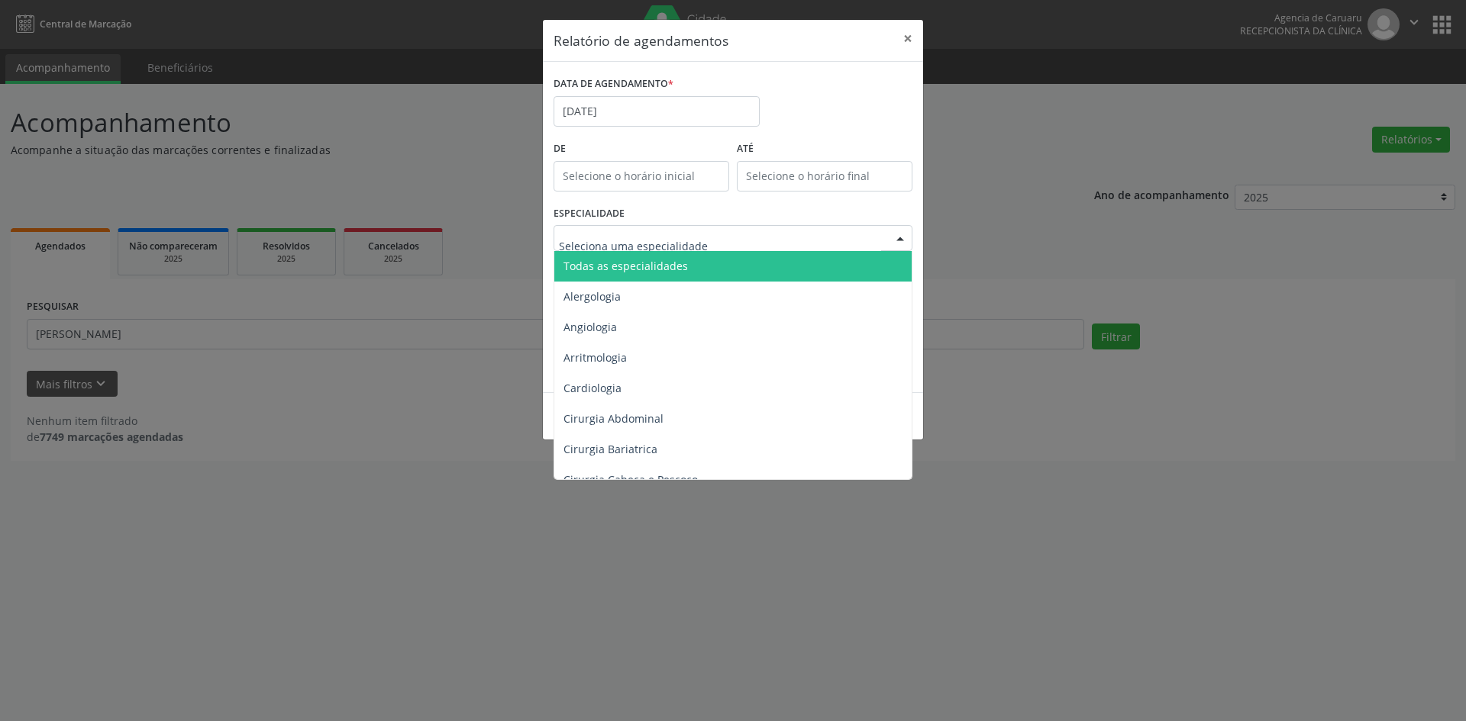
click at [660, 260] on span "Todas as especialidades" at bounding box center [625, 266] width 124 height 15
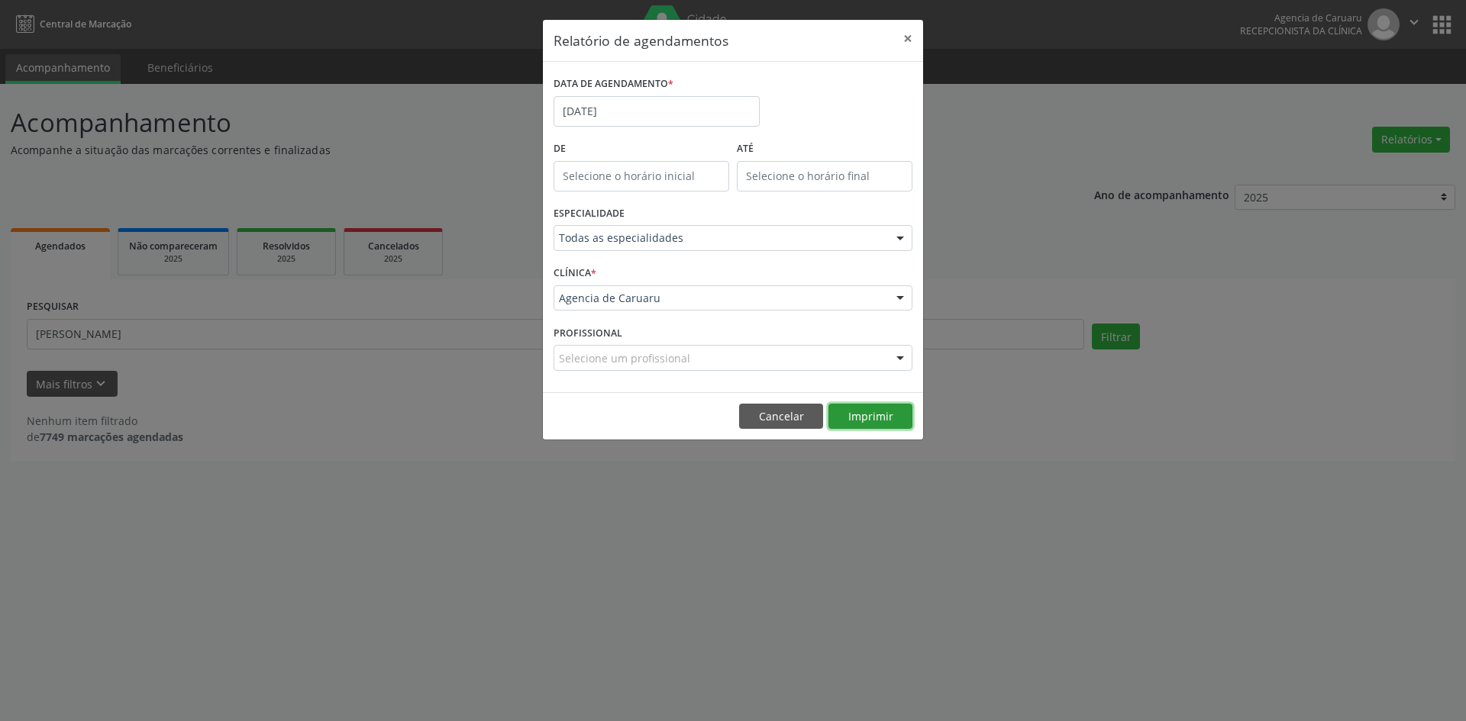
click at [852, 413] on button "Imprimir" at bounding box center [870, 417] width 84 height 26
